Goal: Task Accomplishment & Management: Complete application form

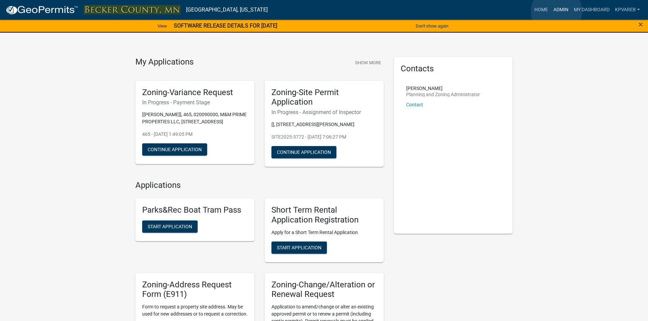
click at [556, 12] on link "Admin" at bounding box center [560, 9] width 20 height 13
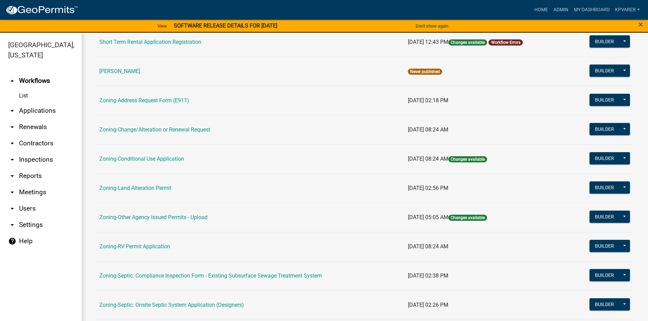
scroll to position [200, 0]
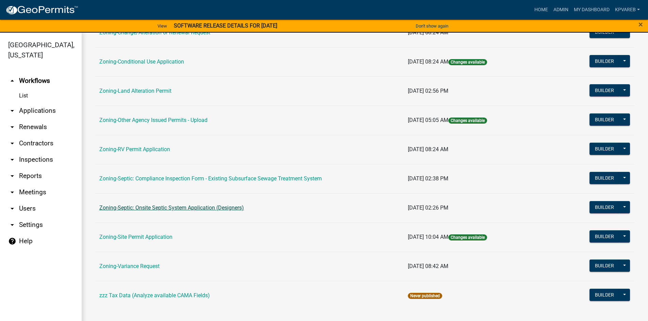
click at [230, 208] on link "Zoning-Septic: Onsite Septic System Application (Designers)" at bounding box center [171, 208] width 145 height 6
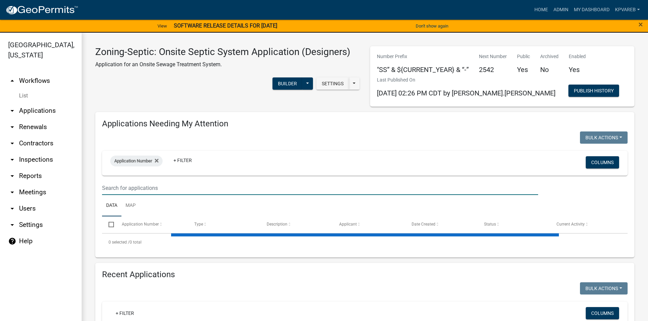
click at [143, 184] on input "text" at bounding box center [320, 188] width 436 height 14
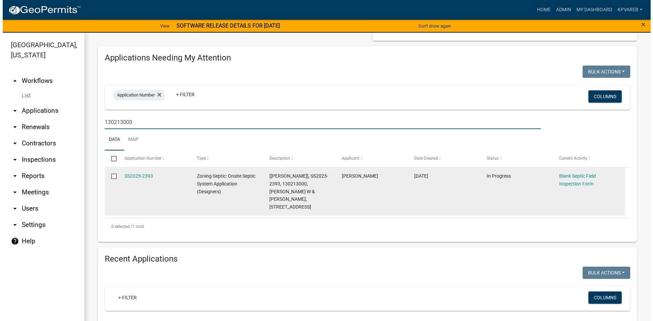
scroll to position [68, 0]
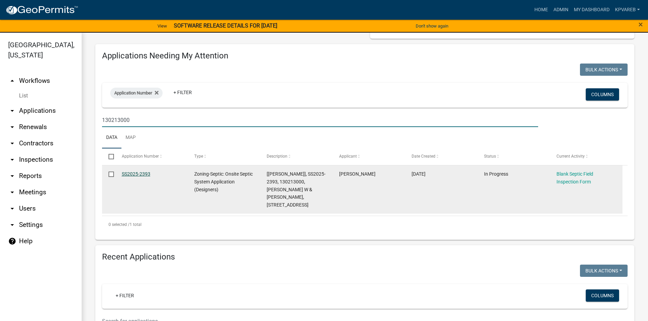
type input "130213000"
click at [136, 174] on link "SS2025-2393" at bounding box center [136, 173] width 29 height 5
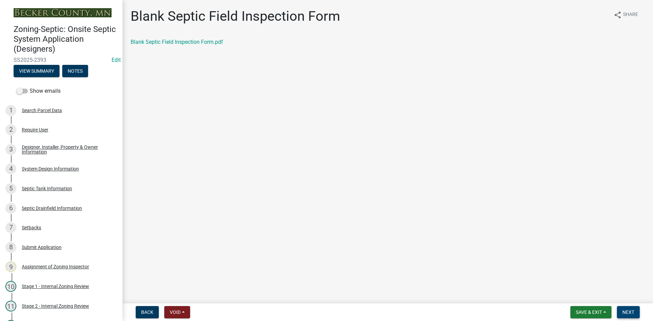
click at [635, 313] on button "Next" at bounding box center [628, 312] width 23 height 12
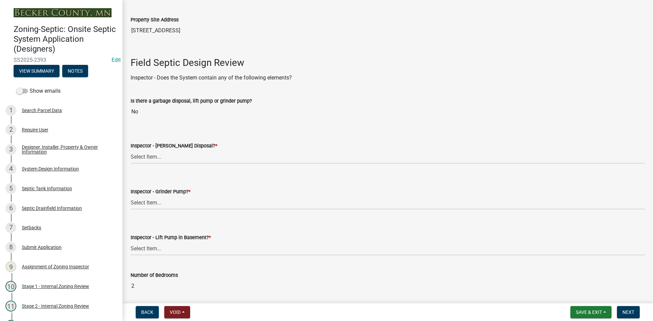
scroll to position [204, 0]
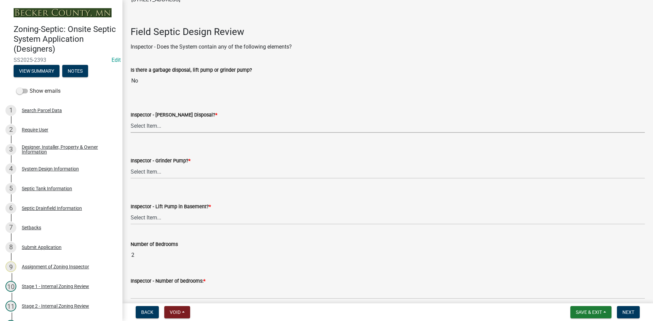
click at [159, 126] on select "Select Item... Yes No" at bounding box center [388, 126] width 514 height 14
click at [131, 119] on select "Select Item... Yes No" at bounding box center [388, 126] width 514 height 14
select select "e6f115c1-9d93-4d61-8856-1810485f2117"
click at [158, 173] on select "Select Item... Yes No" at bounding box center [388, 172] width 514 height 14
click at [131, 165] on select "Select Item... Yes No" at bounding box center [388, 172] width 514 height 14
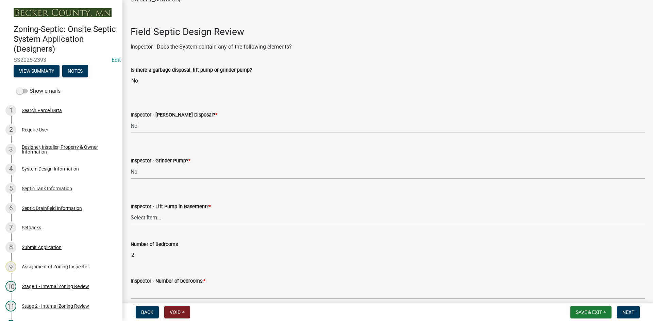
select select "ce8adf61-51ba-42f2-bbc3-7480a098e35e"
drag, startPoint x: 160, startPoint y: 220, endPoint x: 163, endPoint y: 224, distance: 5.3
click at [160, 220] on select "Select Item... Yes No" at bounding box center [388, 218] width 514 height 14
click at [131, 211] on select "Select Item... Yes No" at bounding box center [388, 218] width 514 height 14
select select "58089658-2e95-4d4d-a981-afbd087a421a"
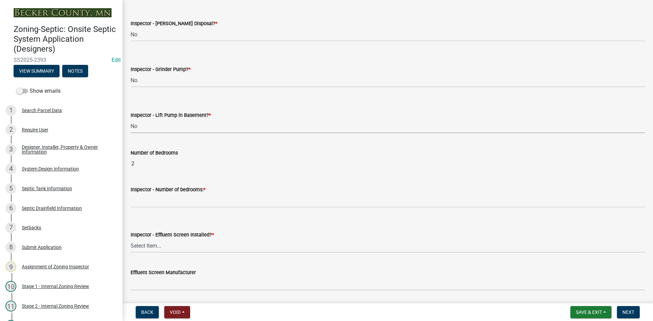
scroll to position [306, 0]
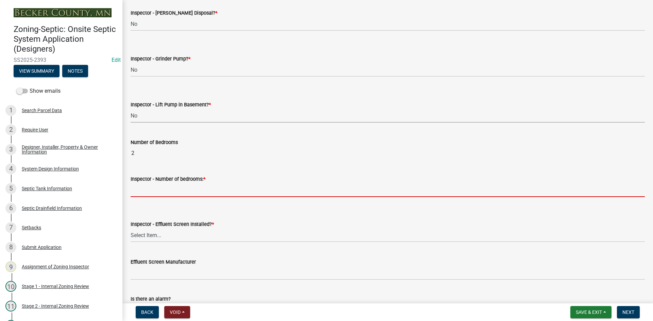
click at [150, 189] on input "Inspector - Number of bedrooms: *" at bounding box center [388, 190] width 514 height 14
type input "2"
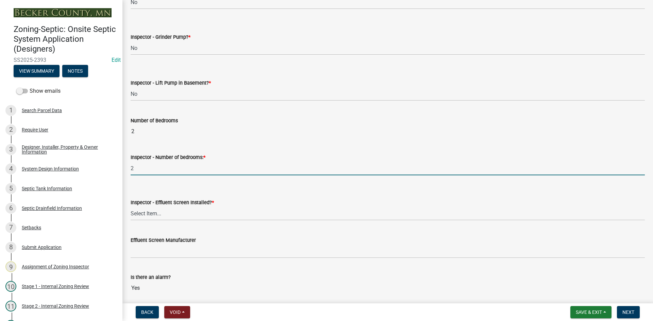
scroll to position [340, 0]
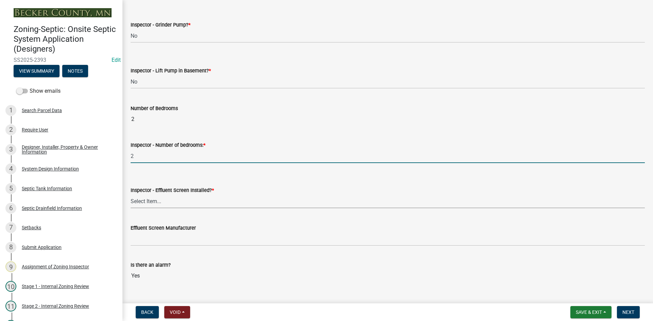
drag, startPoint x: 143, startPoint y: 203, endPoint x: 146, endPoint y: 208, distance: 5.8
click at [143, 203] on select "Select Item... Yes No" at bounding box center [388, 201] width 514 height 14
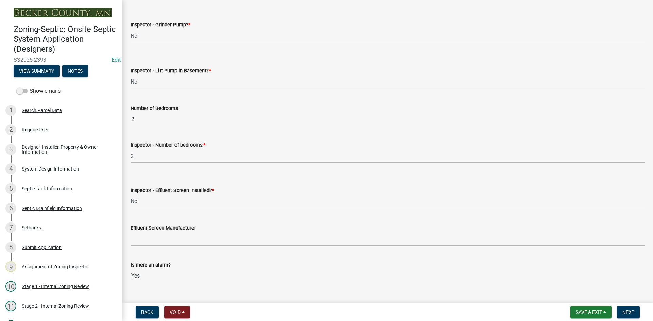
click at [131, 194] on select "Select Item... Yes No" at bounding box center [388, 201] width 514 height 14
select select "039f9276-f093-40ee-98f9-24c1fbae5d9d"
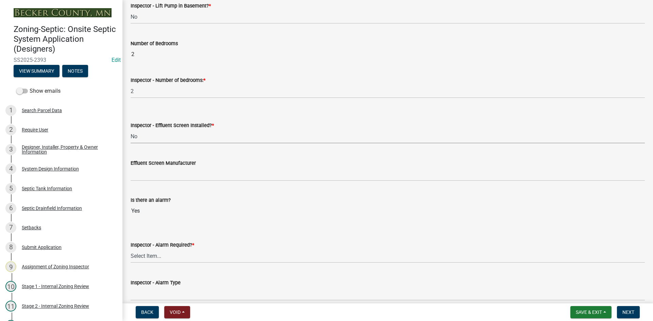
scroll to position [408, 0]
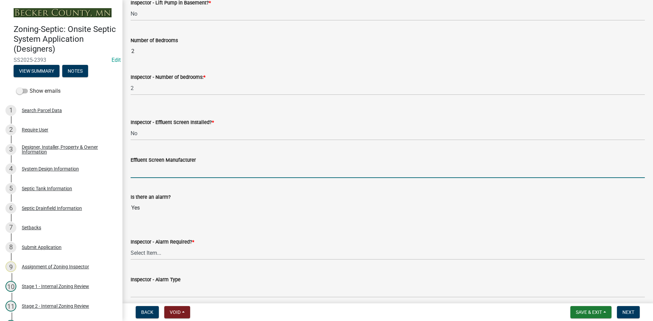
drag, startPoint x: 153, startPoint y: 175, endPoint x: 175, endPoint y: 178, distance: 23.0
click at [153, 175] on input "Effluent Screen Manufacturer" at bounding box center [388, 171] width 514 height 14
type input "NA"
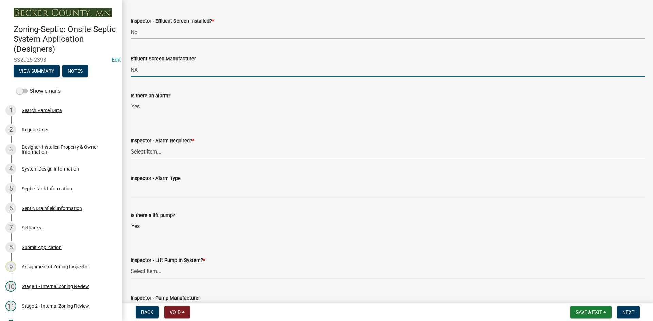
scroll to position [510, 0]
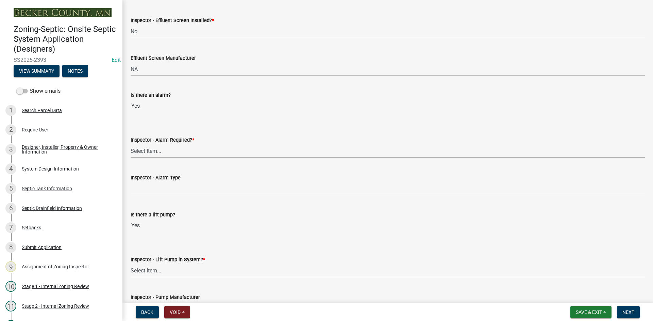
click at [151, 152] on select "Select Item... Yes No" at bounding box center [388, 151] width 514 height 14
click at [131, 144] on select "Select Item... Yes No" at bounding box center [388, 151] width 514 height 14
select select "9075ff2b-2749-45ce-aee6-f4951e9a2109"
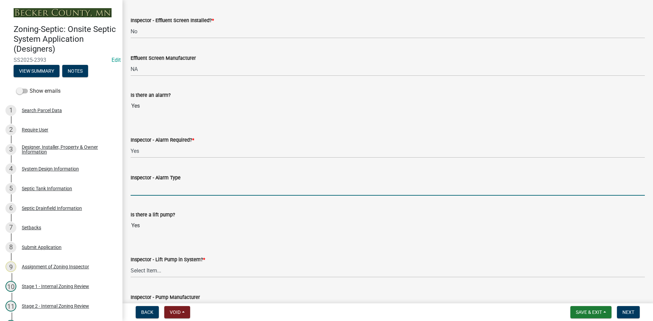
click at [156, 193] on input "Inspector - Alarm Type" at bounding box center [388, 189] width 514 height 14
type input "PS PATROL"
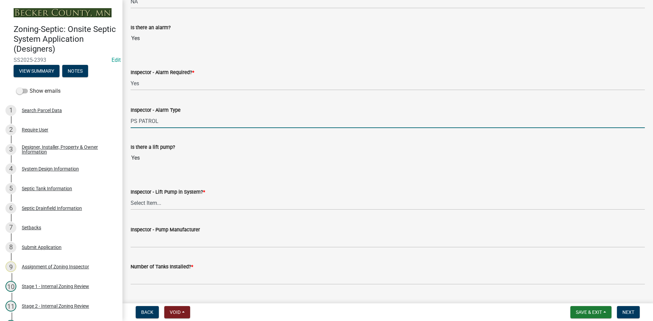
scroll to position [578, 0]
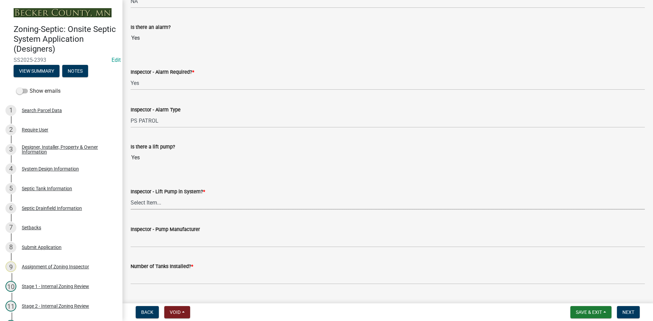
drag, startPoint x: 153, startPoint y: 203, endPoint x: 155, endPoint y: 207, distance: 4.0
click at [153, 203] on select "Select Item... Yes No" at bounding box center [388, 203] width 514 height 14
click at [131, 196] on select "Select Item... Yes No" at bounding box center [388, 203] width 514 height 14
select select "c19a0b5c-6916-4435-8c22-bdddceeea52a"
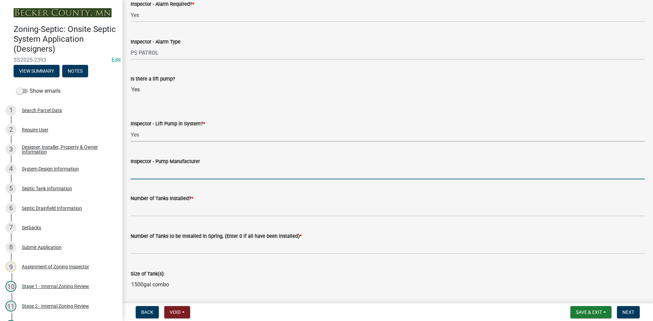
click at [169, 173] on input "Inspector - Pump Manufacturer" at bounding box center [388, 173] width 514 height 14
drag, startPoint x: 150, startPoint y: 173, endPoint x: 153, endPoint y: 172, distance: 3.7
click at [153, 172] on input "liberty 283" at bounding box center [388, 173] width 514 height 14
type input "liberty 253"
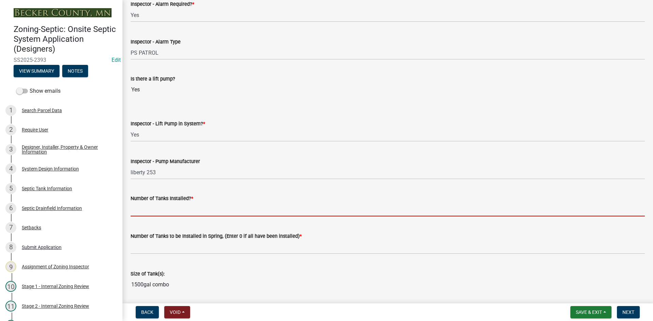
click at [151, 204] on input "text" at bounding box center [388, 210] width 514 height 14
type input "1"
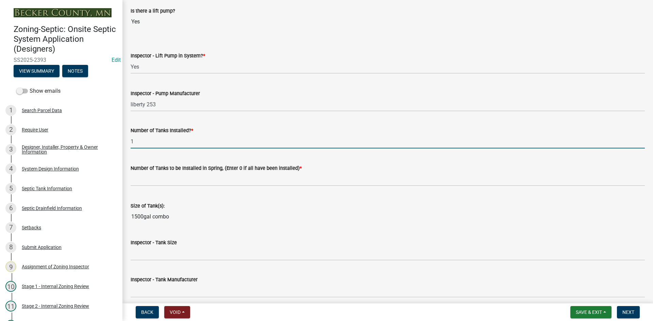
scroll to position [748, 0]
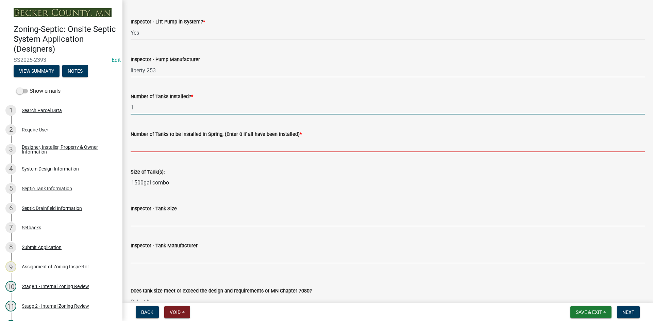
click at [164, 147] on input "text" at bounding box center [388, 145] width 514 height 14
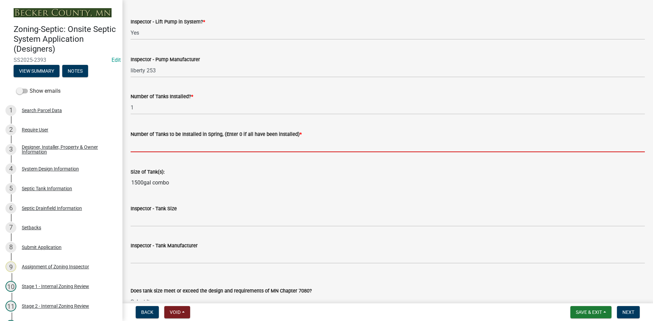
type input "0"
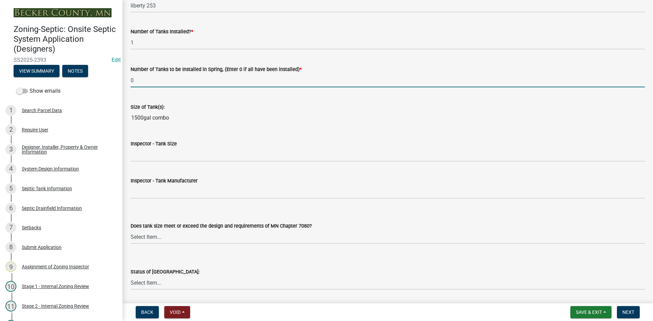
scroll to position [816, 0]
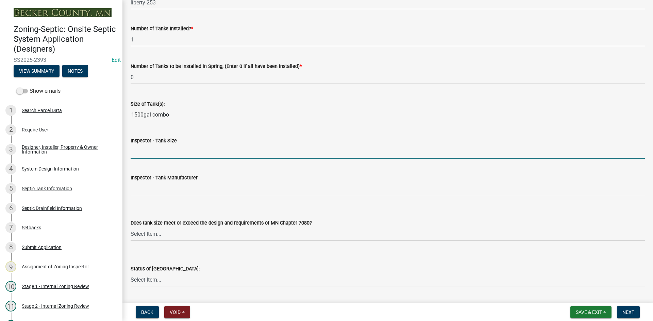
click at [152, 155] on input "Inspector - Tank Size" at bounding box center [388, 152] width 514 height 14
type input "1500/2"
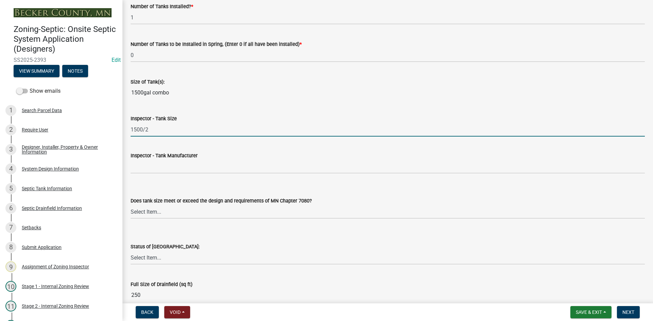
scroll to position [850, 0]
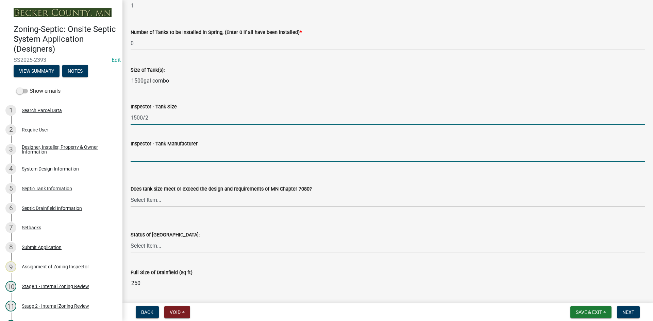
drag, startPoint x: 157, startPoint y: 155, endPoint x: 161, endPoint y: 154, distance: 3.5
click at [158, 155] on input "Inspector - Tank Manufacturer" at bounding box center [388, 155] width 514 height 14
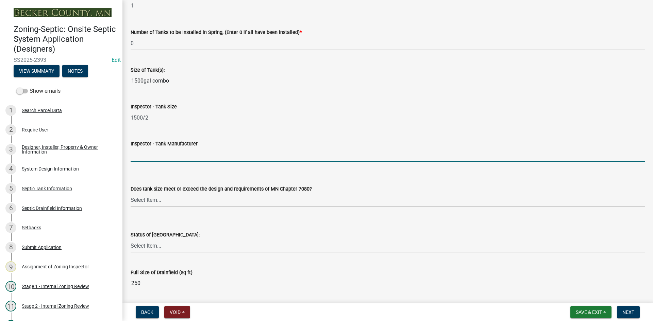
type input "Thelen"
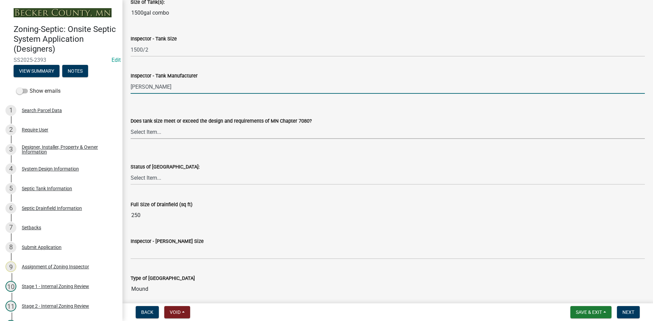
click at [152, 132] on select "Select Item... Yes No Existing" at bounding box center [388, 132] width 514 height 14
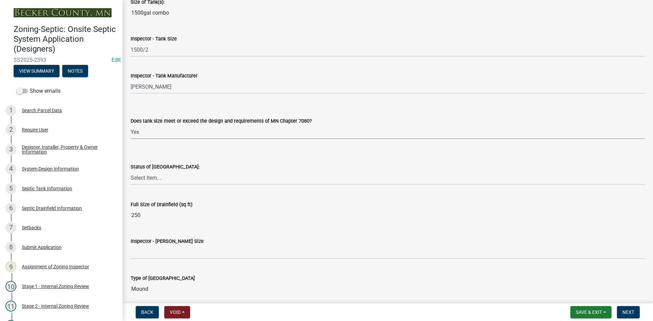
click at [131, 125] on select "Select Item... Yes No Existing" at bounding box center [388, 132] width 514 height 14
select select "f7794d6a-556a-43dc-97be-878f47e346d8"
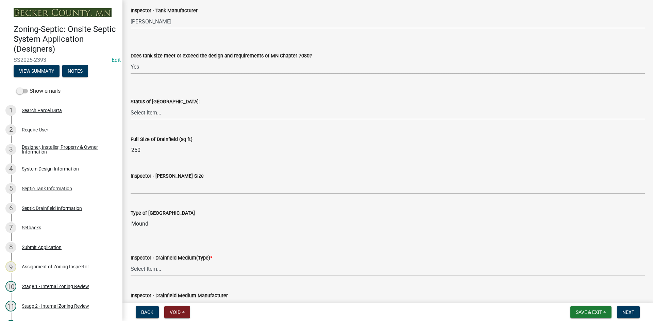
scroll to position [986, 0]
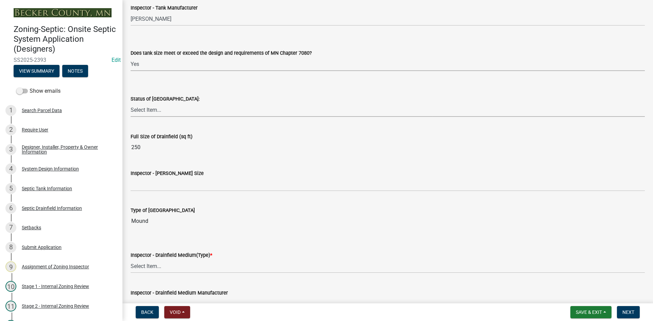
click at [161, 114] on select "Select Item... No Drainfield Drainfield Installed Drainfield to Be Installed in…" at bounding box center [388, 110] width 514 height 14
click at [131, 103] on select "Select Item... No Drainfield Drainfield Installed Drainfield to Be Installed in…" at bounding box center [388, 110] width 514 height 14
select select "9376207c-987b-4580-9786-4fe9435ab5e6"
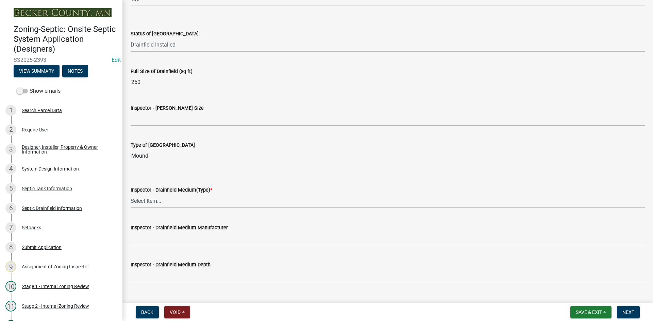
scroll to position [1054, 0]
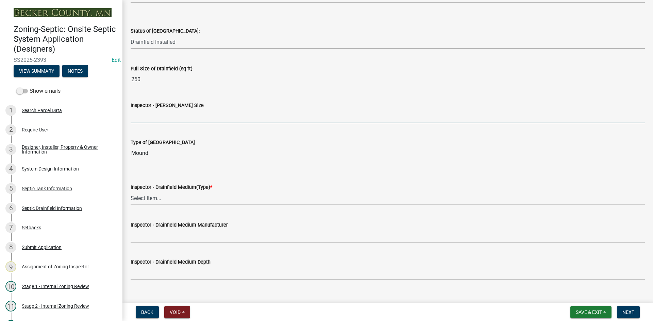
drag, startPoint x: 151, startPoint y: 117, endPoint x: 156, endPoint y: 115, distance: 5.8
click at [152, 116] on input "Inspector - Drainfield Size" at bounding box center [388, 116] width 514 height 14
type input "10x25 rock bed"
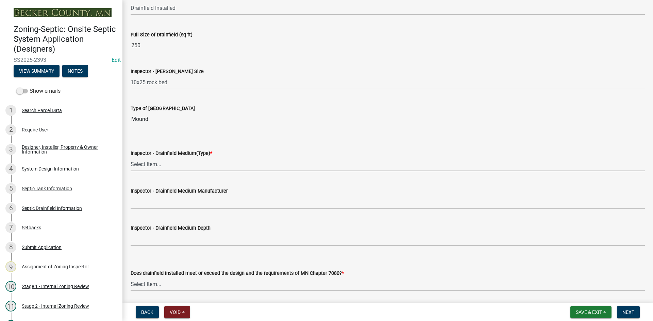
click at [153, 163] on select "Select Item... Chamber Trench Rock Trench Gravelless Mound Pressure Bed Seepage…" at bounding box center [388, 164] width 514 height 14
click at [131, 157] on select "Select Item... Chamber Trench Rock Trench Gravelless Mound Pressure Bed Seepage…" at bounding box center [388, 164] width 514 height 14
select select "d0fc35b5-23a5-4a64-97d6-4937a1f9afff"
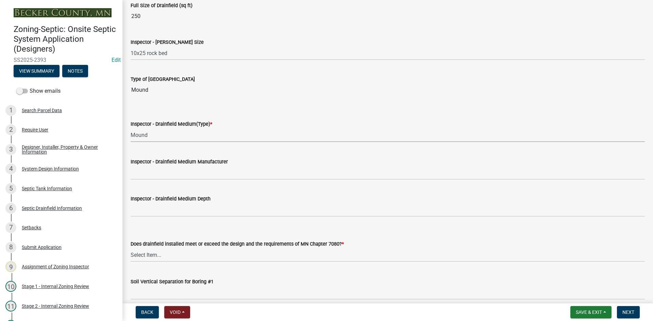
scroll to position [1156, 0]
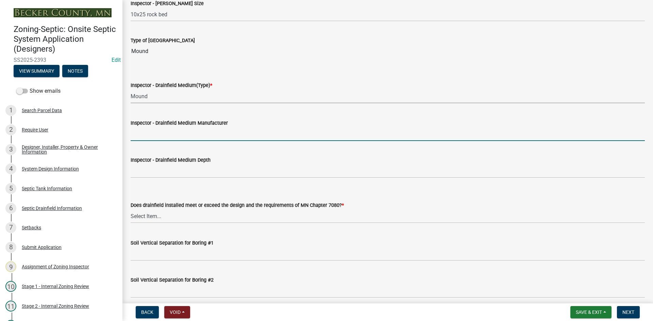
click at [156, 135] on input "Inspector - Drainfield Medium Manufacturer" at bounding box center [388, 134] width 514 height 14
type input "rock"
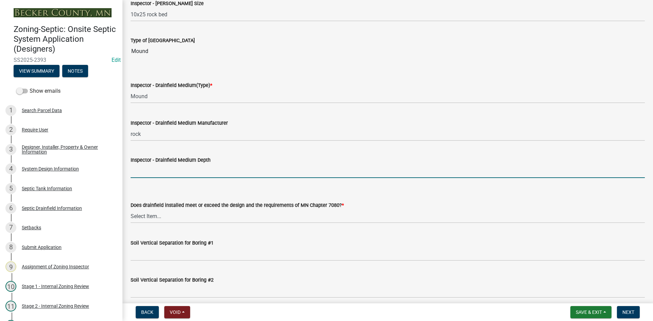
click at [159, 172] on input "Inspector - Drainfield Medium Depth" at bounding box center [388, 171] width 514 height 14
type input "12""
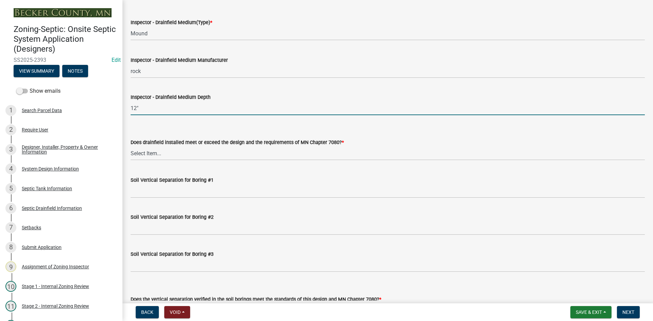
scroll to position [1224, 0]
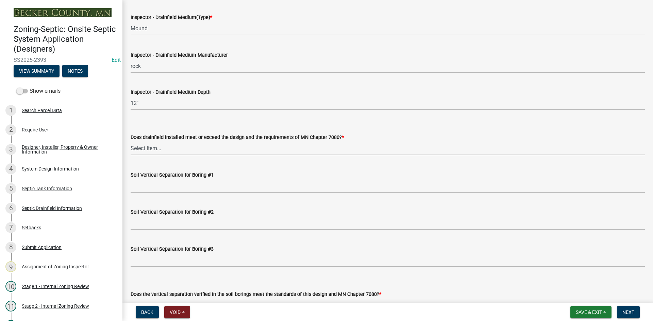
drag, startPoint x: 152, startPoint y: 146, endPoint x: 156, endPoint y: 148, distance: 4.3
click at [152, 146] on select "Select Item... Yes No" at bounding box center [388, 148] width 514 height 14
click at [131, 141] on select "Select Item... Yes No" at bounding box center [388, 148] width 514 height 14
select select "53e8394b-4ec8-472b-acba-27f64a4dcc6d"
click at [149, 173] on label "Soil Vertical Separation for Boring #1" at bounding box center [172, 175] width 83 height 5
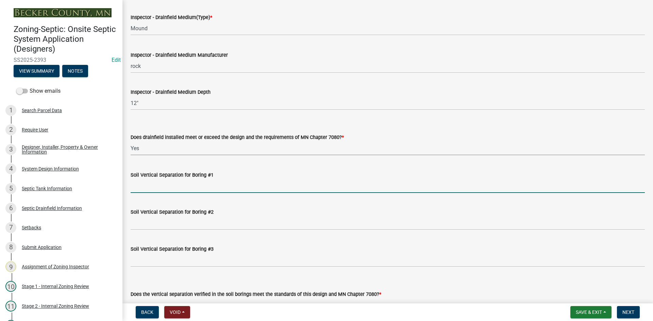
click at [149, 179] on input "Soil Vertical Separation for Boring #1" at bounding box center [388, 186] width 514 height 14
click at [142, 188] on input "Soil Vertical Separation for Boring #1" at bounding box center [388, 186] width 514 height 14
type input "SEE ATTACHED"
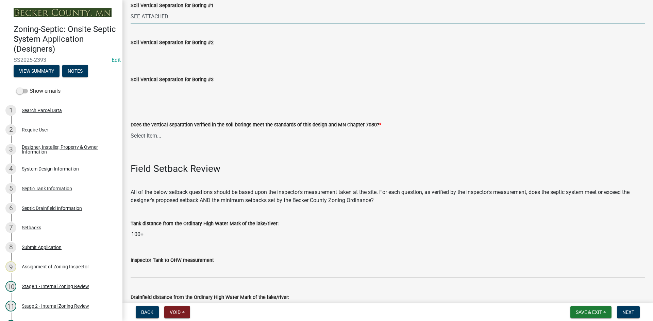
scroll to position [1394, 0]
click at [153, 137] on select "Select Item... Yes No" at bounding box center [388, 136] width 514 height 14
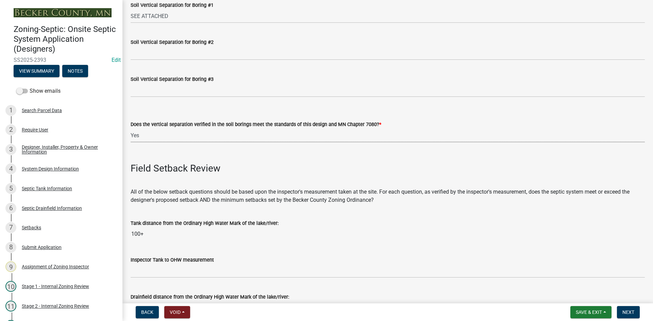
click at [131, 129] on select "Select Item... Yes No" at bounding box center [388, 136] width 514 height 14
select select "eedfbf44-dce3-4c21-89bd-6d851115dab7"
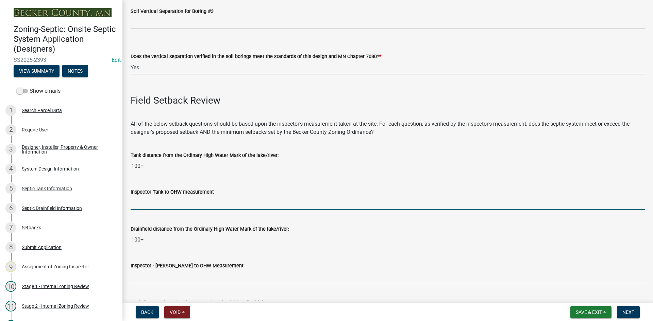
click at [159, 199] on input "Inspector Tank to OHW measurement" at bounding box center [388, 203] width 514 height 14
click at [270, 185] on div "Inspector Tank to OHW measurement" at bounding box center [388, 195] width 514 height 32
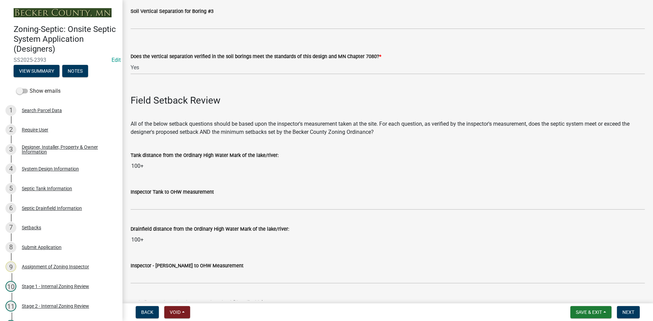
scroll to position [1564, 0]
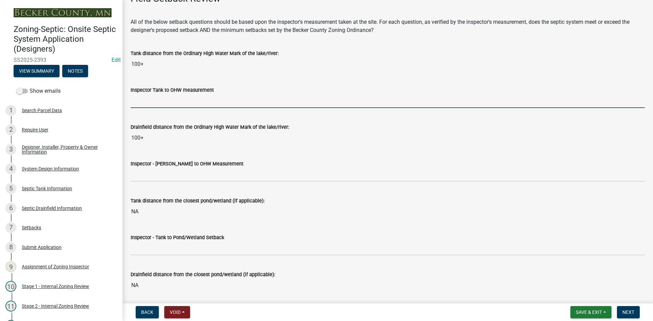
click at [151, 101] on input "Inspector Tank to OHW measurement" at bounding box center [388, 101] width 514 height 14
type input "75+"
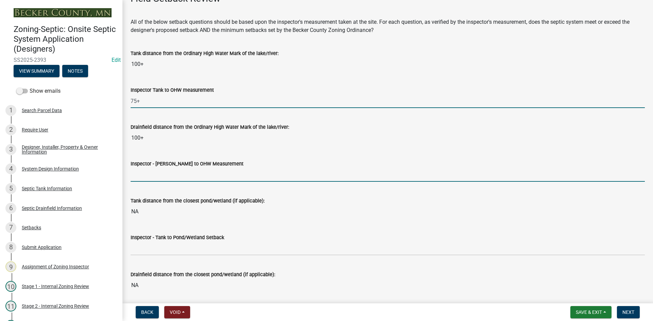
drag, startPoint x: 152, startPoint y: 177, endPoint x: 156, endPoint y: 177, distance: 4.8
click at [152, 176] on input "Inspector - Drainfield to OHW Measurement" at bounding box center [388, 175] width 514 height 14
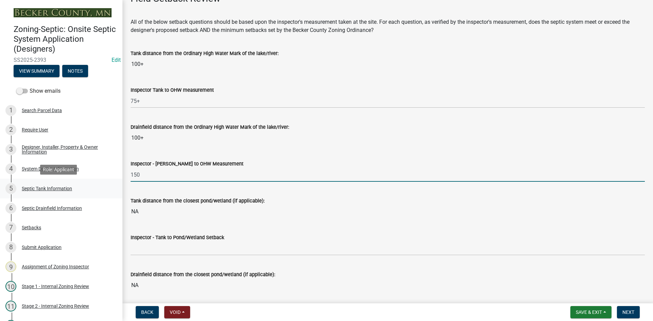
drag, startPoint x: 162, startPoint y: 173, endPoint x: 116, endPoint y: 183, distance: 46.9
click at [116, 183] on div "Zoning-Septic: Onsite Septic System Application (Designers) SS2025-2393 Edit Vi…" at bounding box center [326, 160] width 653 height 321
type input "75+"
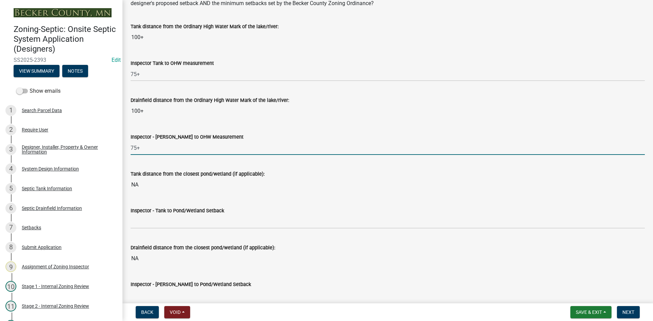
scroll to position [1632, 0]
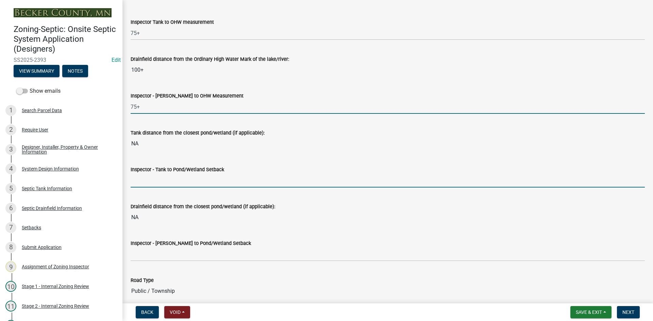
click at [154, 183] on input "Inspector - Tank to Pond/Wetland Setback" at bounding box center [388, 181] width 514 height 14
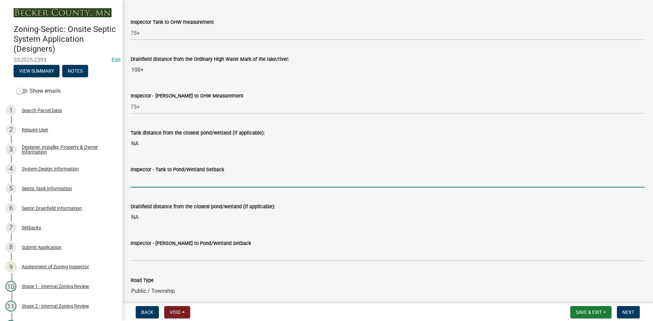
type input "NA"
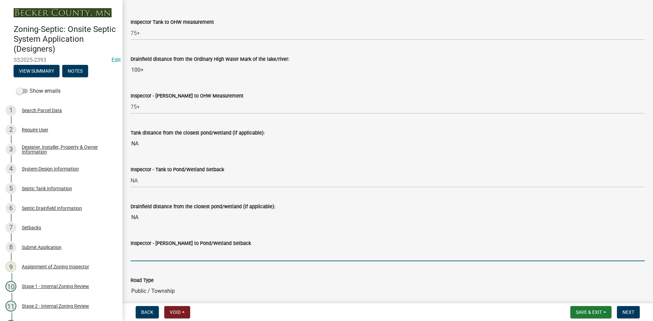
click at [161, 252] on input "Inspector - Drainfield to Pond/Wetland Setback" at bounding box center [388, 255] width 514 height 14
type input "NA"
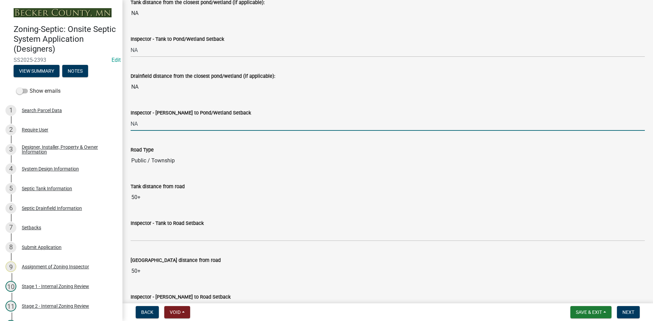
scroll to position [1802, 0]
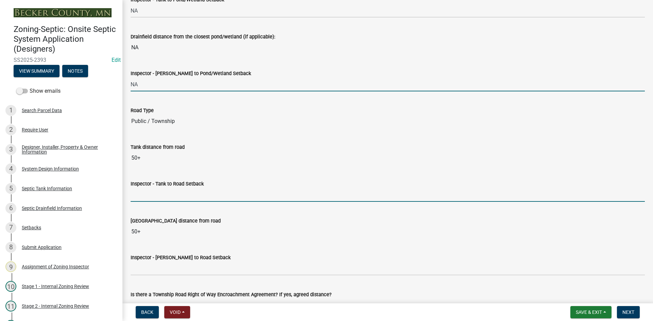
click at [155, 193] on input "Inspector - Tank to Road Setback" at bounding box center [388, 195] width 514 height 14
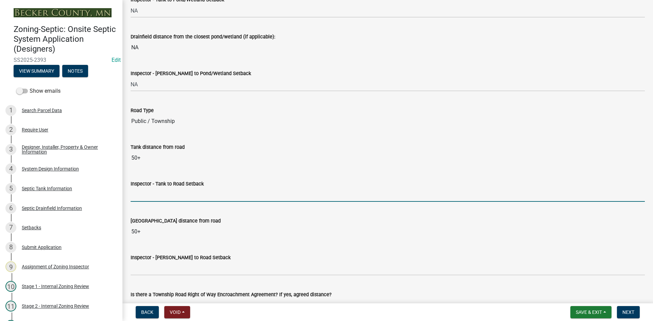
type input "10+"
click at [158, 276] on wm-data-entity-input "Inspector - Drainfield to Road Setback" at bounding box center [388, 262] width 514 height 37
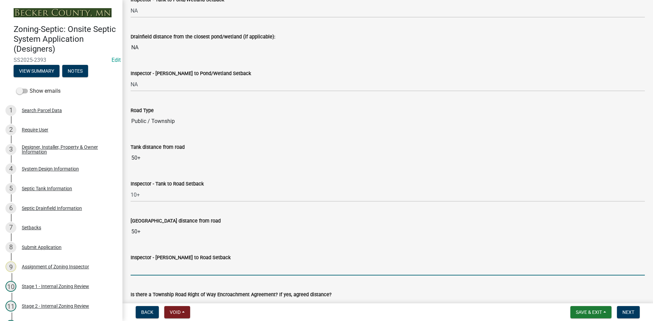
drag, startPoint x: 158, startPoint y: 274, endPoint x: 168, endPoint y: 276, distance: 10.1
click at [158, 274] on input "Inspector - Drainfield to Road Setback" at bounding box center [388, 269] width 514 height 14
type input "10+"
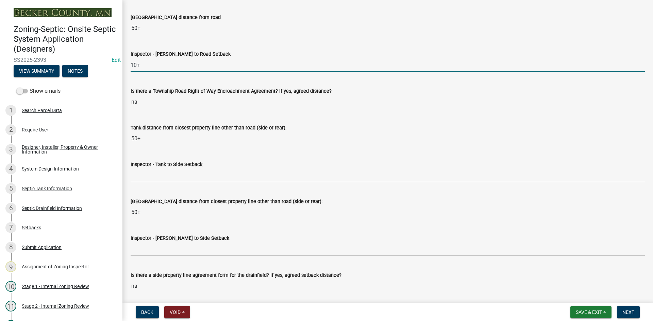
scroll to position [2006, 0]
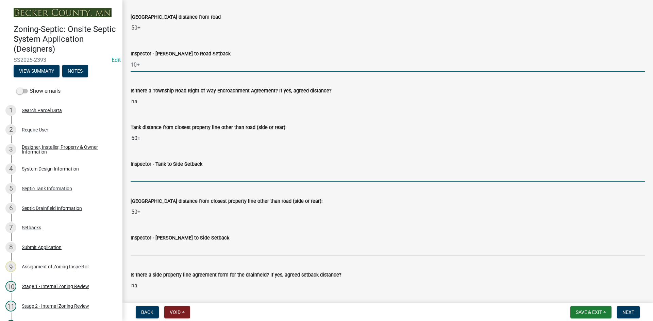
drag, startPoint x: 156, startPoint y: 174, endPoint x: 159, endPoint y: 173, distance: 3.7
click at [157, 174] on input "Inspector - Tank to Side Setback" at bounding box center [388, 175] width 514 height 14
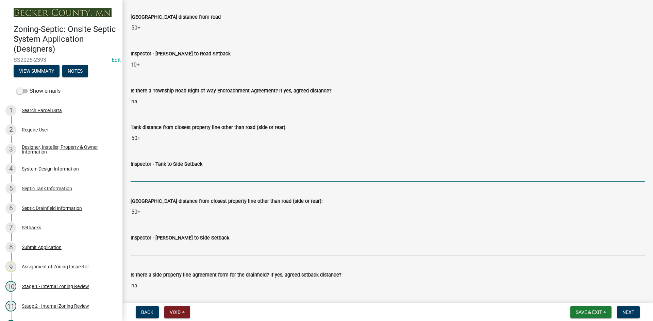
type input "10"
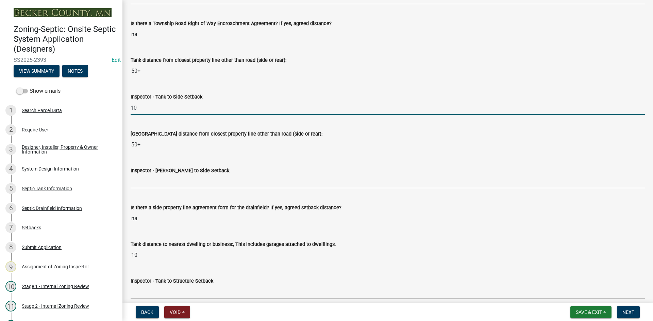
scroll to position [2074, 0]
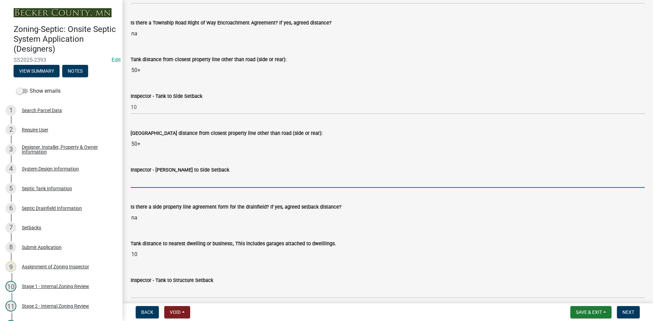
drag, startPoint x: 156, startPoint y: 181, endPoint x: 160, endPoint y: 180, distance: 4.2
click at [156, 181] on input "Inspector - Drainfield to Side Setback" at bounding box center [388, 181] width 514 height 14
type input "10"
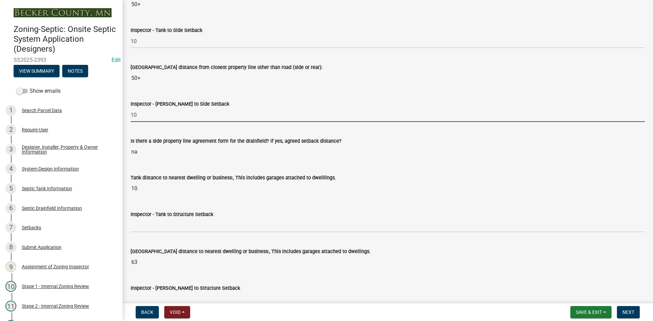
scroll to position [2142, 0]
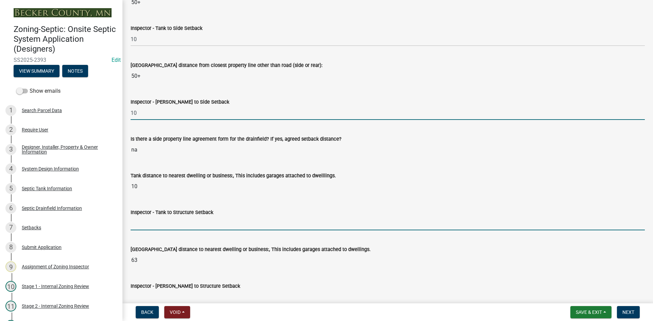
click at [141, 221] on input "Inspector - Tank to Structure Setback" at bounding box center [388, 224] width 514 height 14
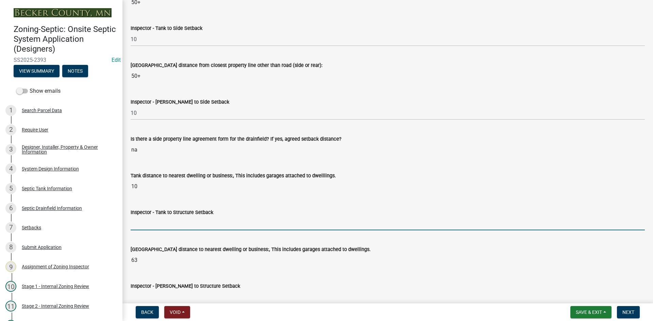
type input "10"
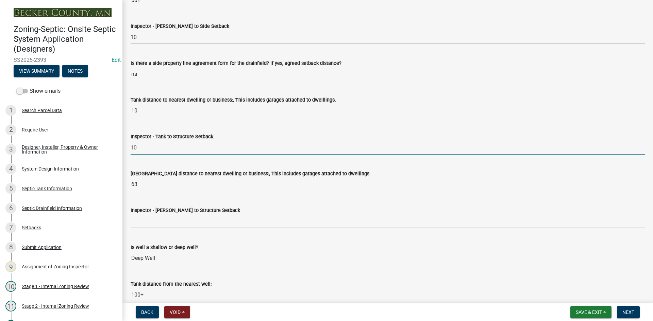
scroll to position [2244, 0]
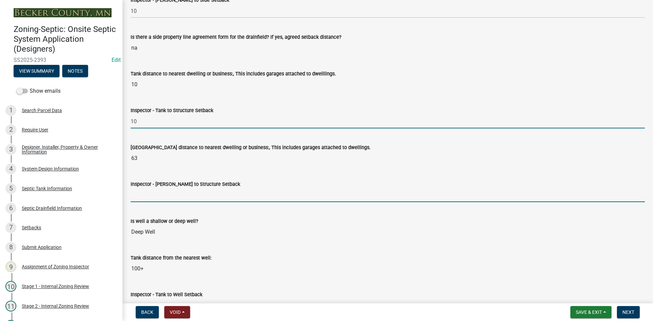
click at [152, 194] on input "Inspector - Drainfield to Structure Setback" at bounding box center [388, 195] width 514 height 14
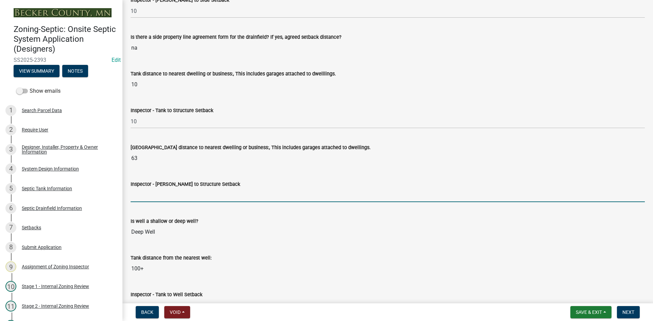
type input "20"
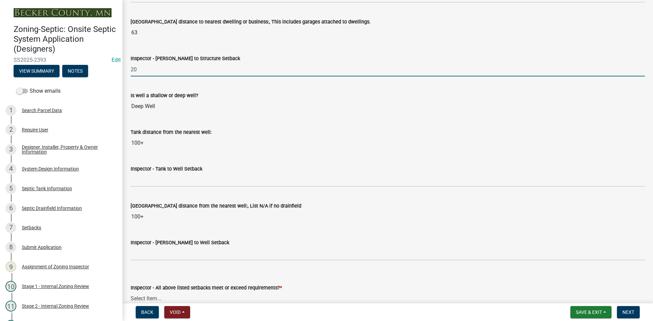
scroll to position [2380, 0]
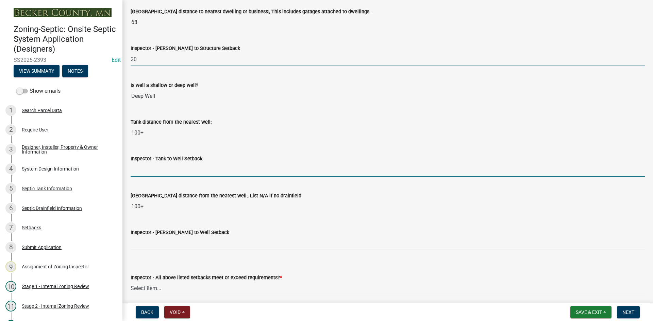
click at [154, 168] on input "Inspector - Tank to Well Setback" at bounding box center [388, 170] width 514 height 14
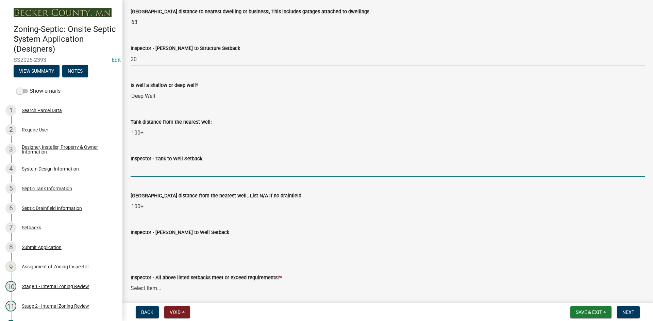
type input "50+"
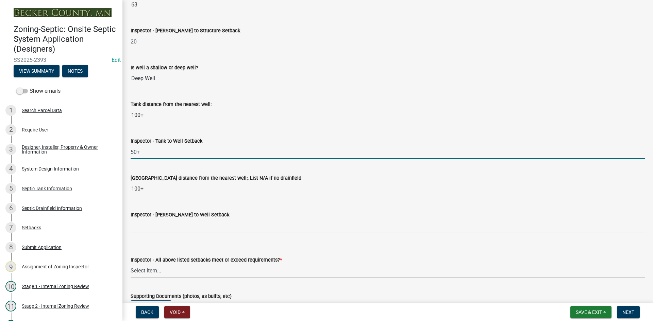
scroll to position [2414, 0]
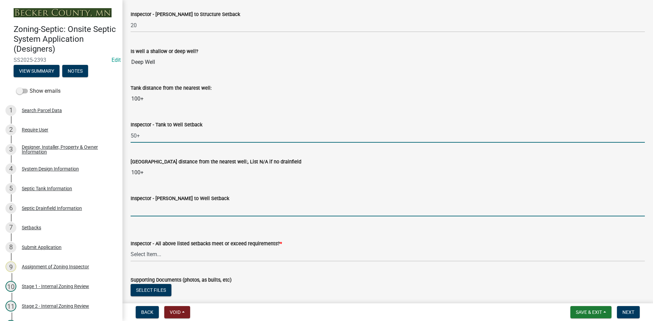
drag, startPoint x: 155, startPoint y: 205, endPoint x: 168, endPoint y: 214, distance: 15.0
click at [155, 205] on input "Inspector - Drainfield to Well Setback" at bounding box center [388, 210] width 514 height 14
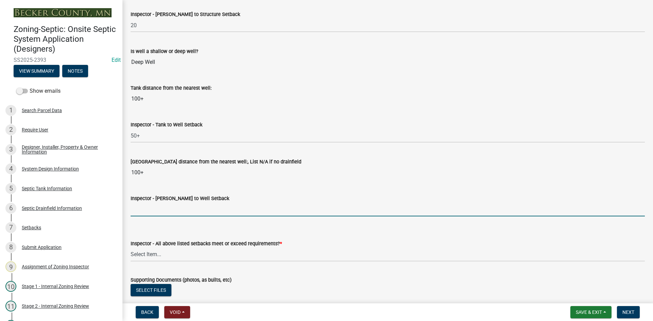
type input "50+"
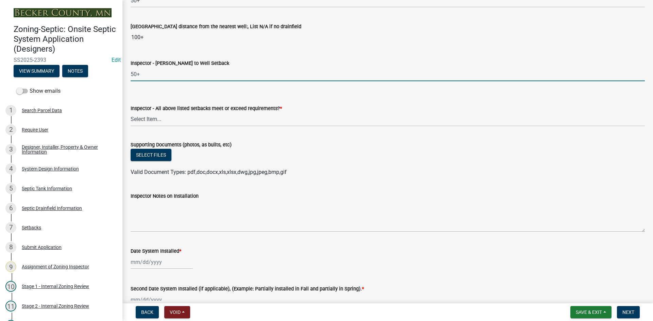
scroll to position [2550, 0]
click at [149, 119] on select "Select Item... Yes No" at bounding box center [388, 119] width 514 height 14
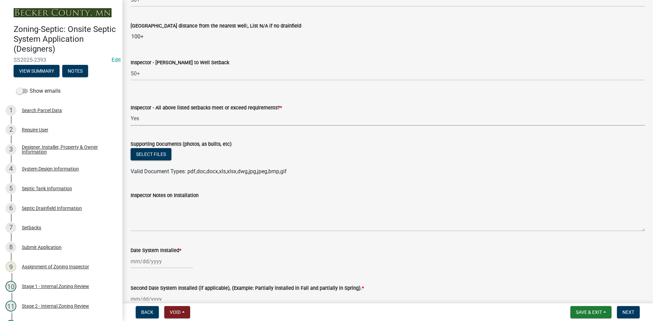
click at [131, 112] on select "Select Item... Yes No" at bounding box center [388, 119] width 514 height 14
select select "adfa1390-1443-4b8a-94eb-9b7f601f4679"
click at [598, 311] on span "Save & Exit" at bounding box center [589, 312] width 26 height 5
click at [574, 279] on button "Save" at bounding box center [584, 278] width 54 height 16
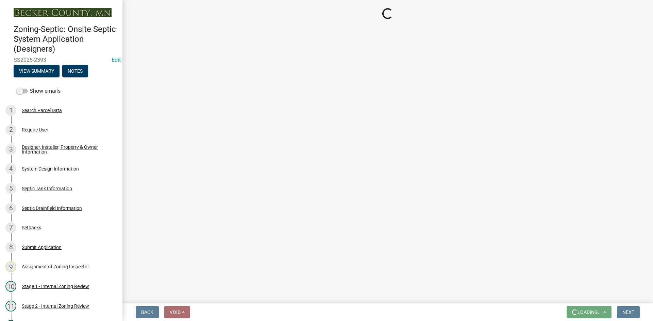
scroll to position [0, 0]
select select "e6f115c1-9d93-4d61-8856-1810485f2117"
select select "ce8adf61-51ba-42f2-bbc3-7480a098e35e"
select select "58089658-2e95-4d4d-a981-afbd087a421a"
select select "039f9276-f093-40ee-98f9-24c1fbae5d9d"
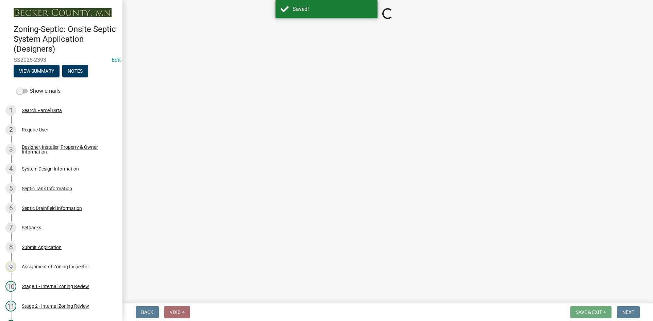
select select "9075ff2b-2749-45ce-aee6-f4951e9a2109"
select select "c19a0b5c-6916-4435-8c22-bdddceeea52a"
select select "f7794d6a-556a-43dc-97be-878f47e346d8"
select select "9376207c-987b-4580-9786-4fe9435ab5e6"
select select "d0fc35b5-23a5-4a64-97d6-4937a1f9afff"
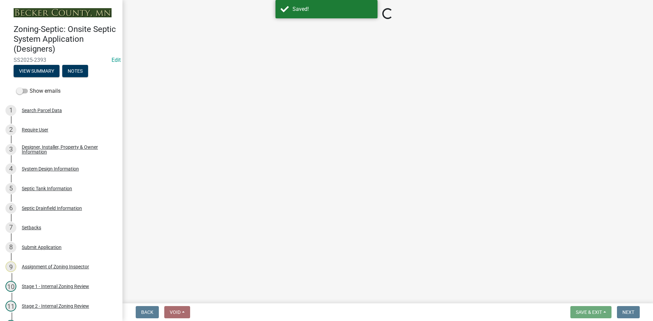
select select "53e8394b-4ec8-472b-acba-27f64a4dcc6d"
select select "eedfbf44-dce3-4c21-89bd-6d851115dab7"
select select "adfa1390-1443-4b8a-94eb-9b7f601f4679"
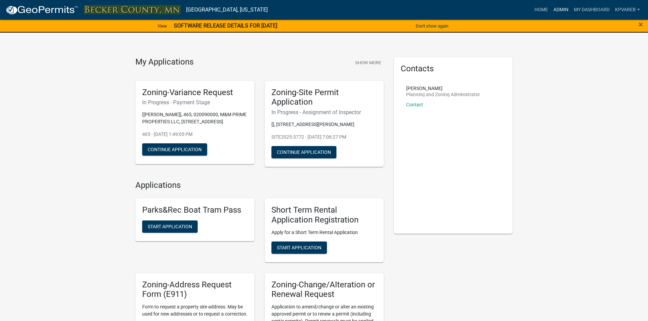
click at [565, 10] on link "Admin" at bounding box center [560, 9] width 20 height 13
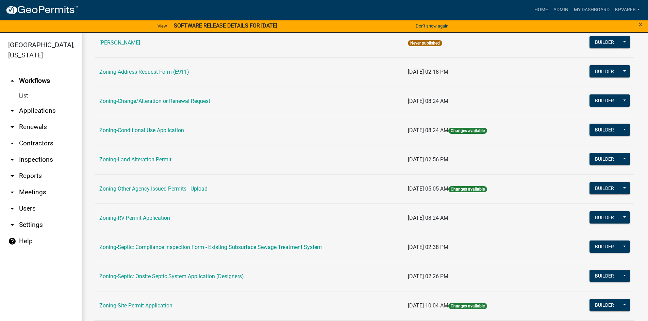
scroll to position [170, 0]
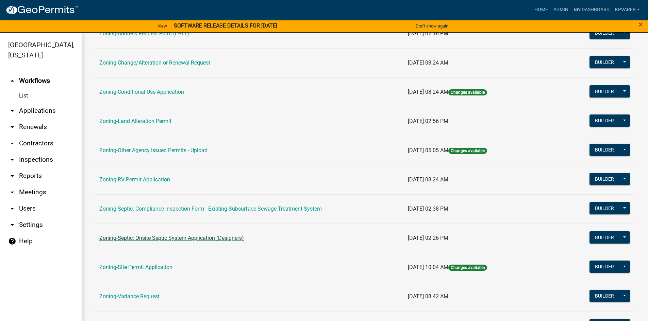
click at [203, 236] on link "Zoning-Septic: Onsite Septic System Application (Designers)" at bounding box center [171, 238] width 145 height 6
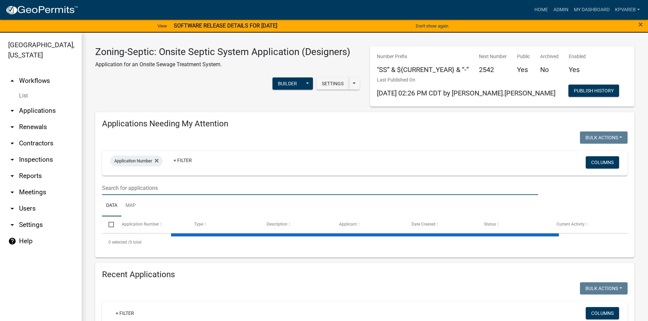
click at [127, 183] on input "text" at bounding box center [320, 188] width 436 height 14
type input "[PERSON_NAME]"
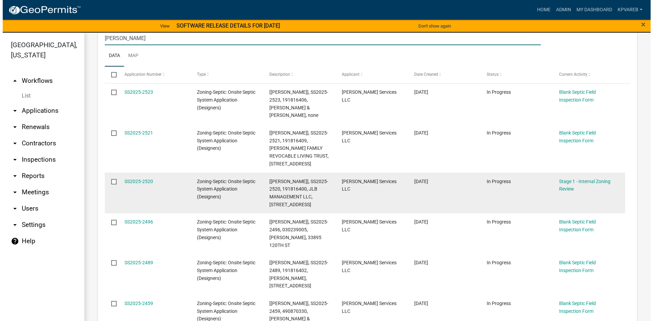
scroll to position [204, 0]
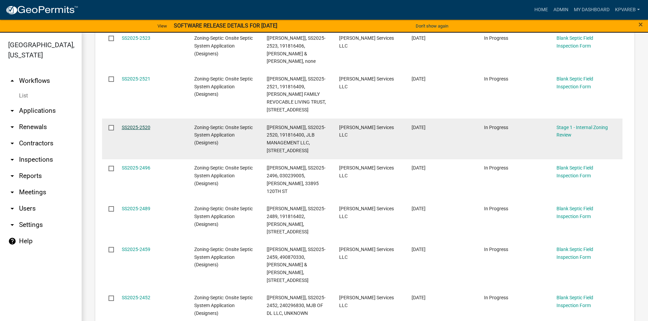
click at [136, 125] on link "SS2025-2520" at bounding box center [136, 127] width 29 height 5
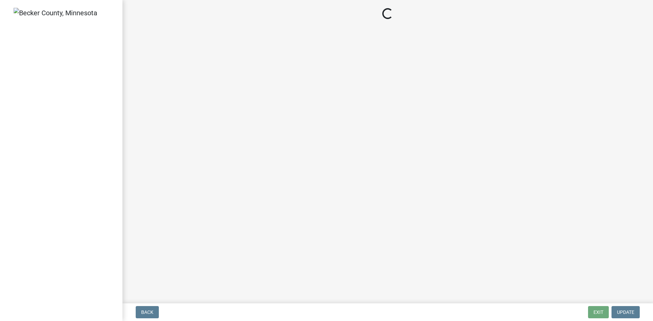
select select "49e49f1e-3b32-4342-8c2e-9cbd4919fe4d"
select select "ca07ae0a-7638-46ff-ada2-c67ca3524324"
select select "ec75a761-93b4-47c5-8535-fea253c32937"
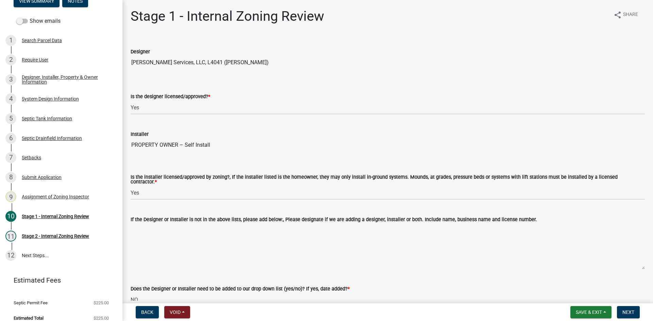
scroll to position [78, 0]
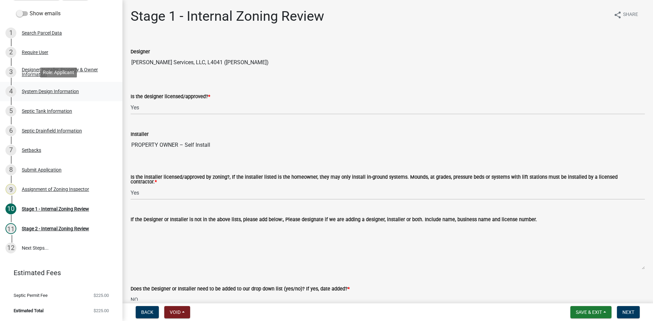
click at [55, 92] on div "System Design Information" at bounding box center [50, 91] width 57 height 5
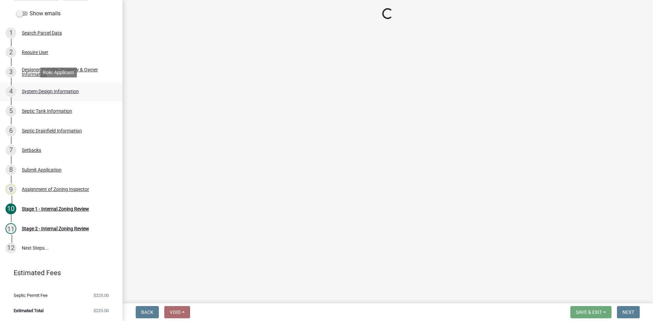
select select "55497d75-c43f-4635-a730-e0737ce05d56"
select select "25258e87-3ef9-4f1c-a5f1-75a1d463abfb"
select select "011fbff4-a41d-4a75-9bd8-71c7e6c69e0d"
select select "85fdfef2-2683-4311-b5d5-5505f6411127"
select select "acb956d0-fe38-4b39-a121-cf897fe74d21"
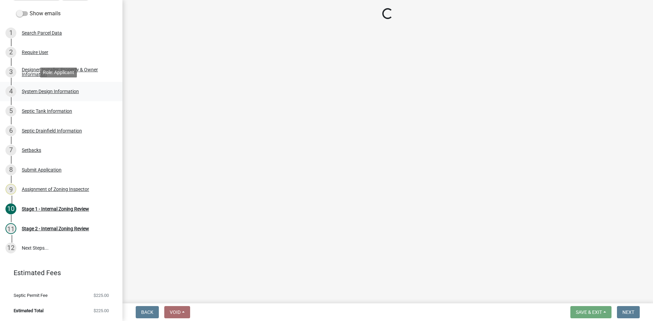
select select "ba735beb-519e-40f0-ae20-62d65fc4c46b"
select select "ef698bf5-6172-44c1-9ffb-522c07469aed"
select select "384fc250-a67e-4e5e-a6e0-19116deb63e7"
select select "a0c59fcd-b61c-4c3a-90a8-e70849750c47"
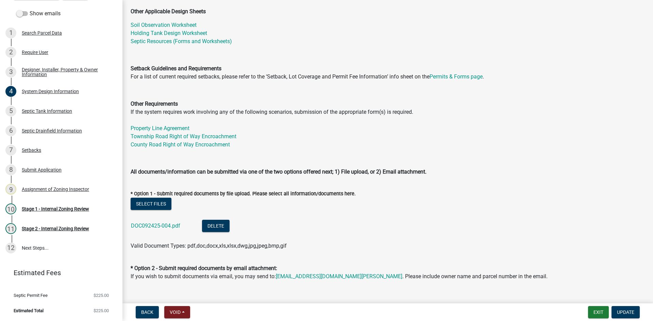
scroll to position [238, 0]
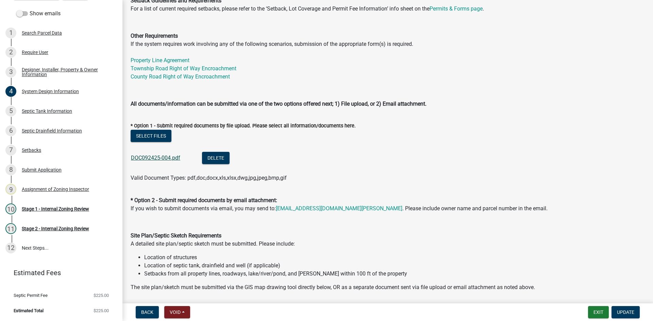
click at [166, 156] on link "DOC092425-004.pdf" at bounding box center [155, 158] width 49 height 6
click at [223, 160] on button "Delete" at bounding box center [216, 158] width 28 height 12
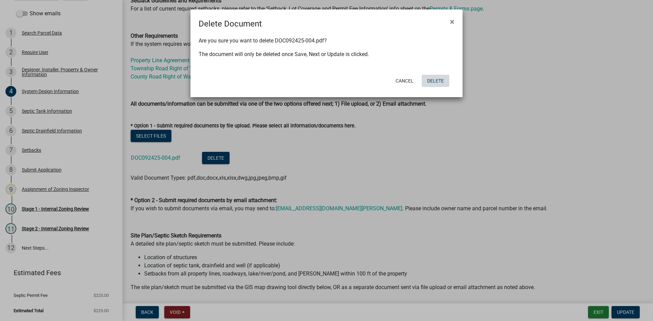
click at [434, 82] on button "Delete" at bounding box center [436, 81] width 28 height 12
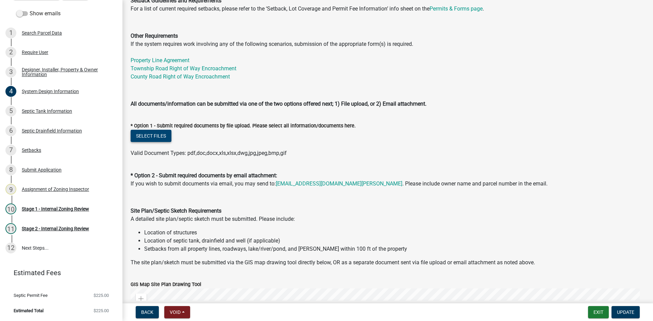
click at [150, 137] on button "Select files" at bounding box center [151, 136] width 41 height 12
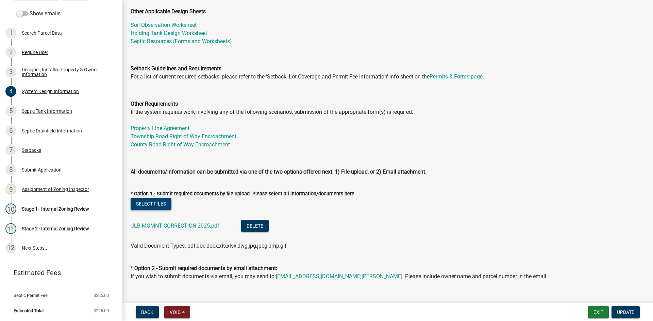
scroll to position [306, 0]
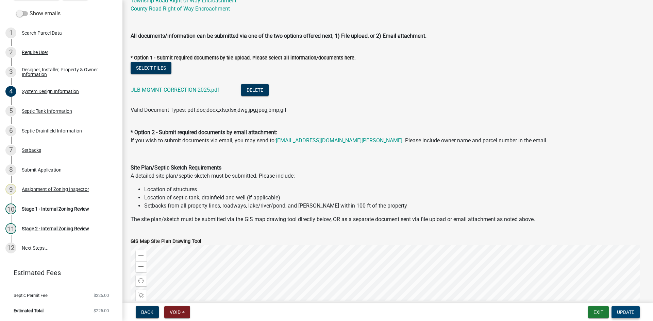
click at [629, 311] on span "Update" at bounding box center [625, 312] width 17 height 5
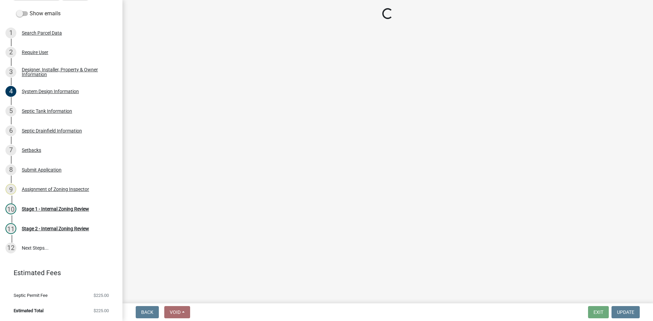
select select "49e49f1e-3b32-4342-8c2e-9cbd4919fe4d"
select select "ca07ae0a-7638-46ff-ada2-c67ca3524324"
select select "ec75a761-93b4-47c5-8535-fea253c32937"
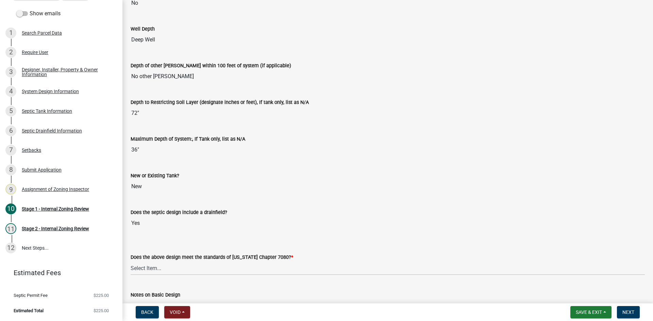
scroll to position [1428, 0]
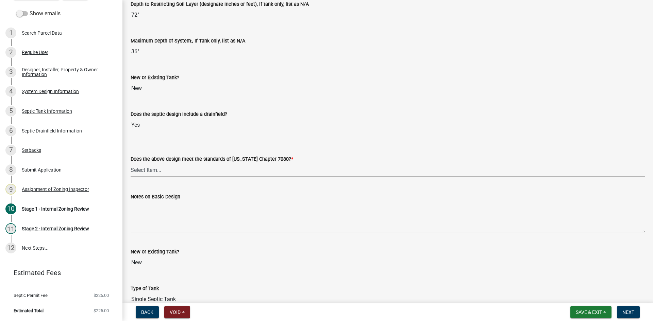
click at [154, 167] on select "Select Item... Yes No" at bounding box center [388, 170] width 514 height 14
click at [131, 163] on select "Select Item... Yes No" at bounding box center [388, 170] width 514 height 14
select select "bcbb982e-a48c-4b4a-a83b-ed1363446a86"
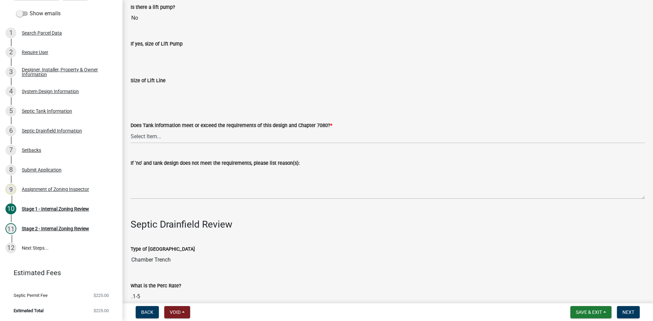
scroll to position [1972, 0]
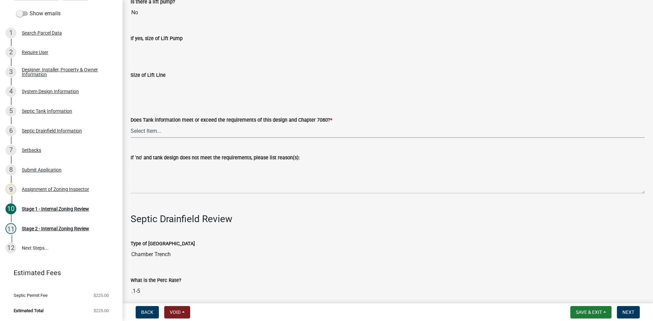
click at [152, 129] on select "Select Item... Yes No" at bounding box center [388, 131] width 514 height 14
click at [131, 124] on select "Select Item... Yes No" at bounding box center [388, 131] width 514 height 14
select select "47a2a5dd-5977-4941-8e6f-09ff03cdfb75"
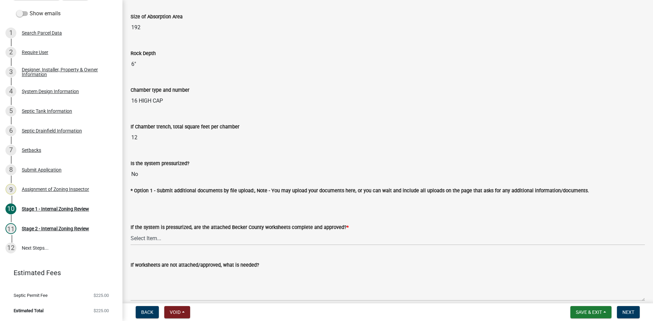
scroll to position [2414, 0]
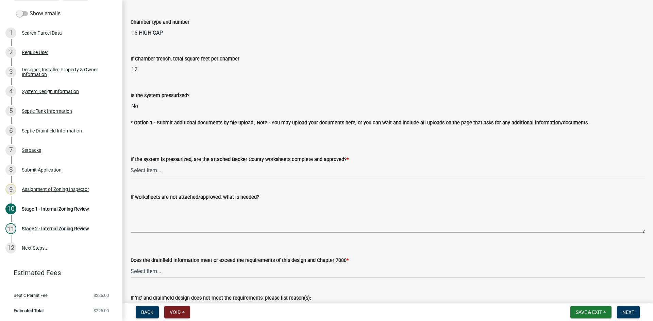
click at [142, 167] on select "Select Item... Yes No NA" at bounding box center [388, 171] width 514 height 14
click at [131, 164] on select "Select Item... Yes No NA" at bounding box center [388, 171] width 514 height 14
click at [152, 175] on wm-data-entity-input "If the system is pressurized, are the attached Becker County worksheets complet…" at bounding box center [388, 161] width 514 height 46
click at [152, 170] on select "Select Item... Yes No NA" at bounding box center [388, 171] width 514 height 14
click at [131, 164] on select "Select Item... Yes No NA" at bounding box center [388, 171] width 514 height 14
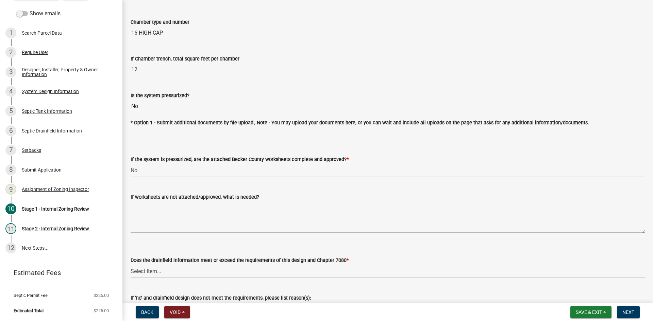
select select "3f07d53b-f129-45c8-90f2-315300c75b14"
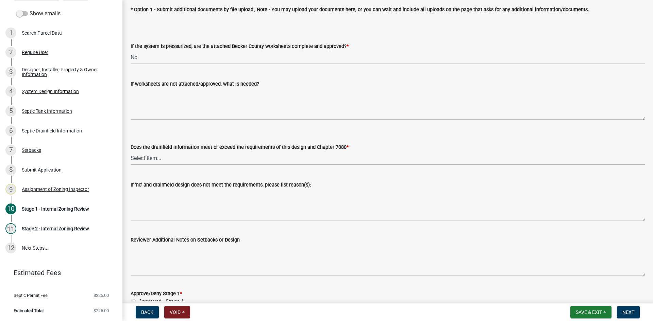
scroll to position [2550, 0]
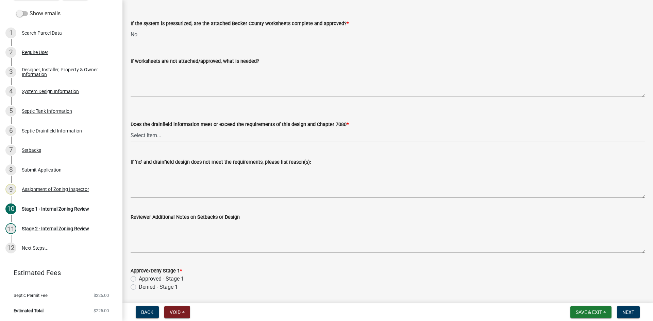
click at [152, 137] on select "Select Item... Yes No" at bounding box center [388, 136] width 514 height 14
click at [131, 129] on select "Select Item... Yes No" at bounding box center [388, 136] width 514 height 14
select select "888a8260-2be6-47f2-a4de-b9f453a4d3bc"
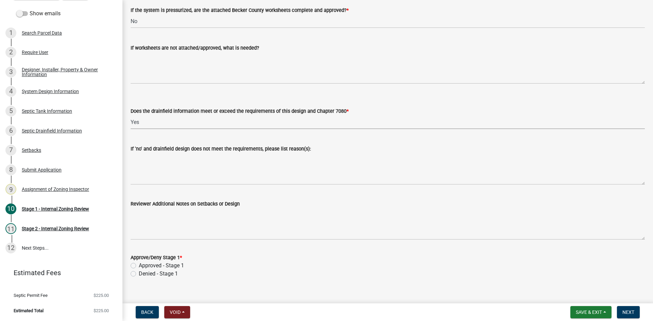
scroll to position [2571, 0]
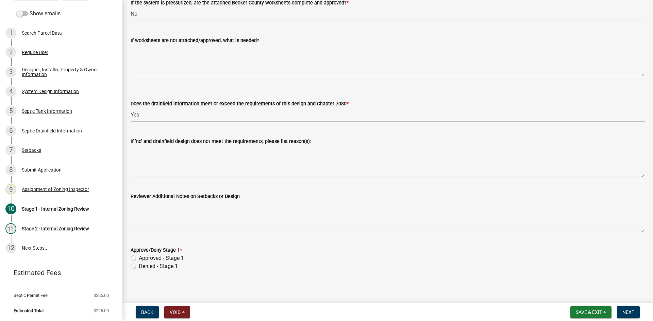
click at [139, 255] on label "Approved - Stage 1" at bounding box center [161, 258] width 45 height 8
click at [139, 255] on input "Approved - Stage 1" at bounding box center [141, 256] width 4 height 4
radio input "true"
click at [623, 315] on span "Next" at bounding box center [628, 312] width 12 height 5
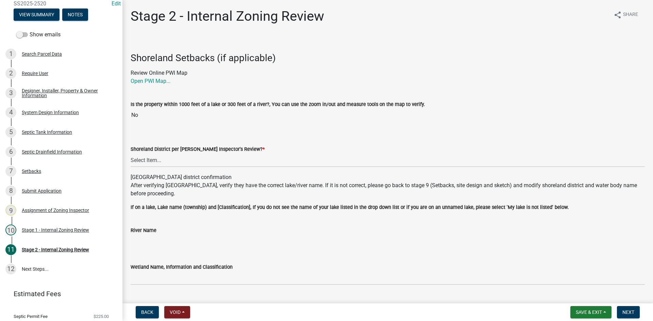
scroll to position [56, 0]
click at [580, 311] on span "Save & Exit" at bounding box center [589, 312] width 26 height 5
click at [578, 282] on button "Save" at bounding box center [584, 278] width 54 height 16
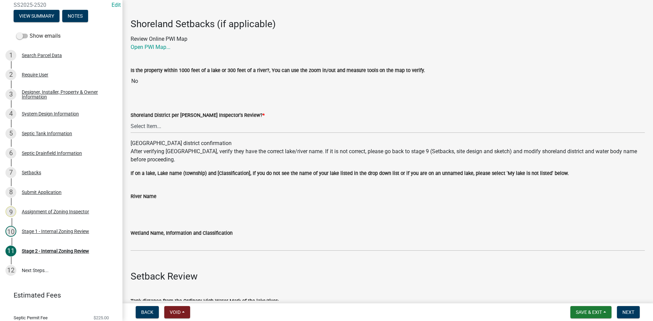
scroll to position [45, 0]
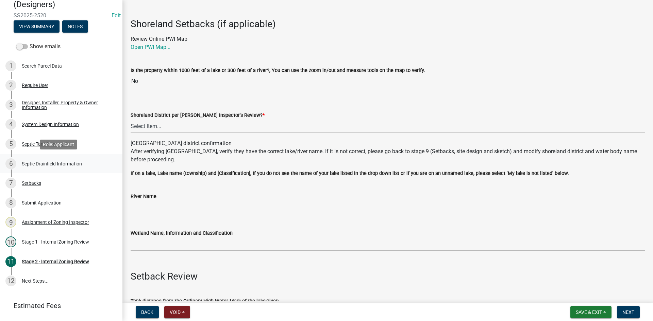
click at [54, 163] on div "Septic Drainfield Information" at bounding box center [52, 164] width 60 height 5
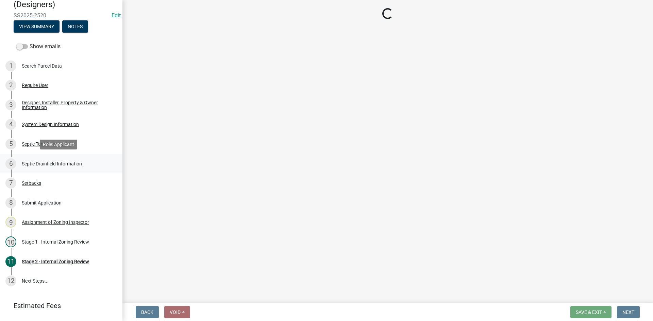
scroll to position [0, 0]
select select "aff5a67c-96fc-4cda-a582-7f2b3a4cd22a"
select select "8e987edc-9e69-430b-9b11-ad589d3299ec"
select select "dac4ac35-55b4-499a-b025-a1e3fbf96bb4"
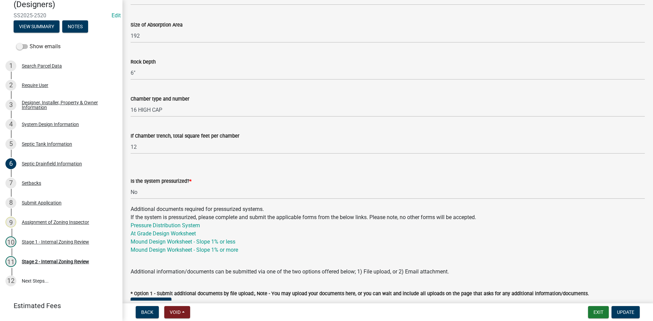
scroll to position [136, 0]
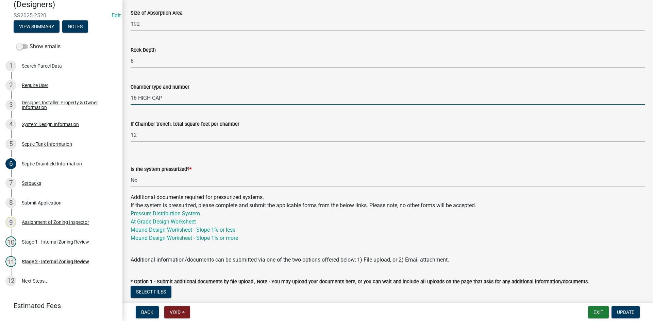
drag, startPoint x: 136, startPoint y: 99, endPoint x: 128, endPoint y: 100, distance: 8.9
click at [128, 100] on div "Chamber type and number 16 HIGH CAP" at bounding box center [387, 89] width 524 height 32
type input "17 HIGH CAP"
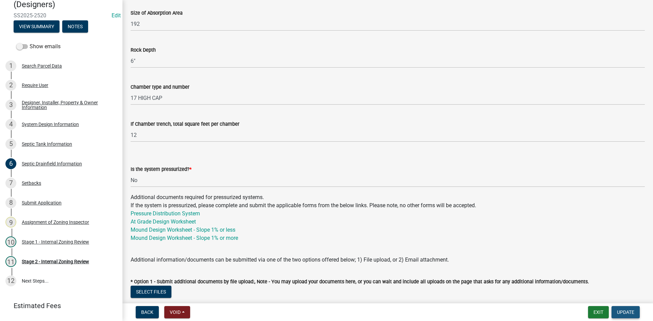
click at [633, 311] on span "Update" at bounding box center [625, 312] width 17 height 5
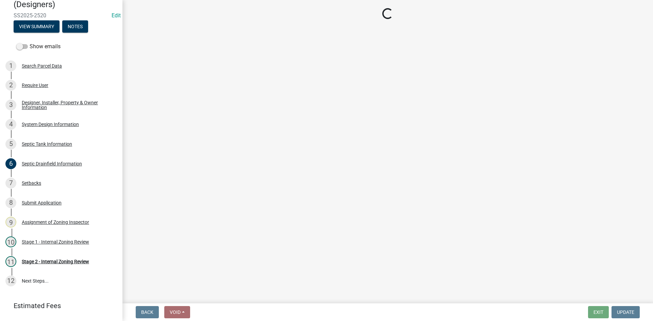
select select "49e49f1e-3b32-4342-8c2e-9cbd4919fe4d"
select select "ca07ae0a-7638-46ff-ada2-c67ca3524324"
select select "ec75a761-93b4-47c5-8535-fea253c32937"
select select "bcbb982e-a48c-4b4a-a83b-ed1363446a86"
select select "47a2a5dd-5977-4941-8e6f-09ff03cdfb75"
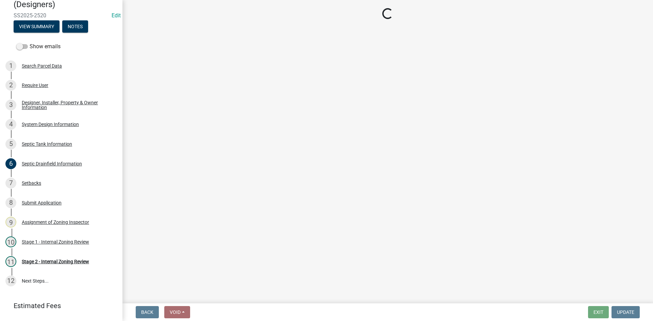
select select "3f07d53b-f129-45c8-90f2-315300c75b14"
select select "888a8260-2be6-47f2-a4de-b9f453a4d3bc"
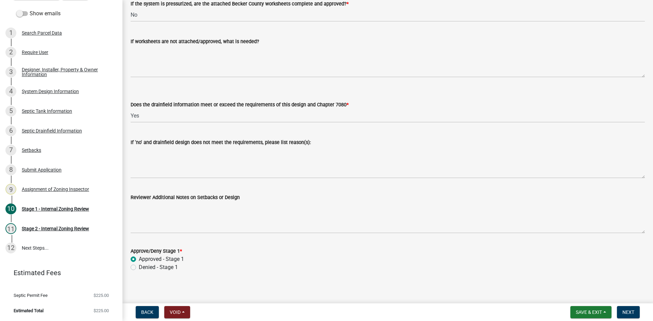
scroll to position [2571, 0]
click at [635, 312] on button "Next" at bounding box center [628, 312] width 23 height 12
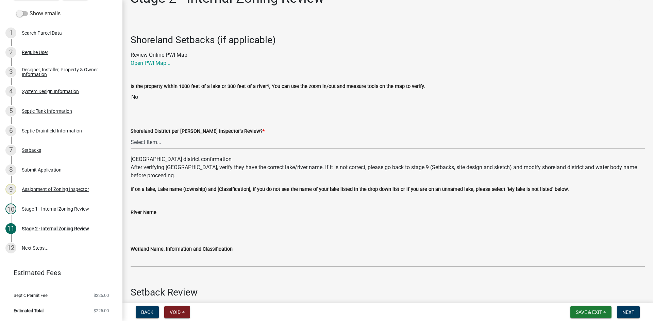
scroll to position [34, 0]
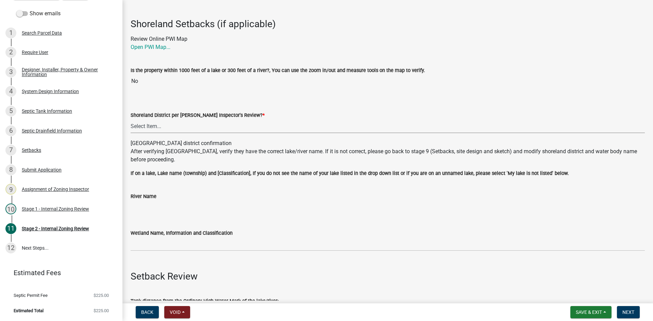
click at [155, 125] on select "Select Item... Yes No" at bounding box center [388, 126] width 514 height 14
click at [131, 119] on select "Select Item... Yes No" at bounding box center [388, 126] width 514 height 14
select select "6aff4bf5-f522-4fb2-96f1-02faf4b88fa3"
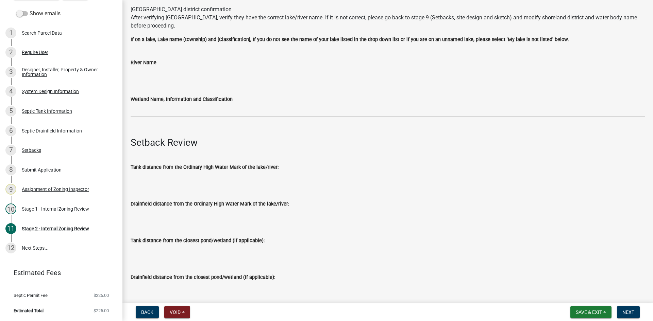
scroll to position [170, 0]
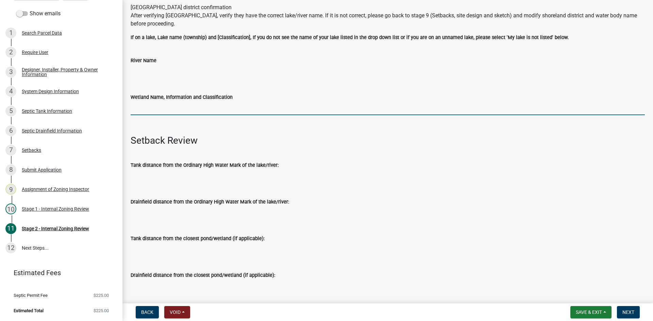
click at [161, 111] on input "Wetland Name, Information and Classification" at bounding box center [388, 108] width 514 height 14
type input "na"
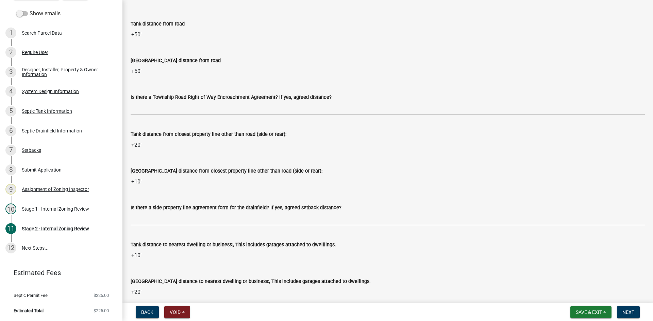
scroll to position [544, 0]
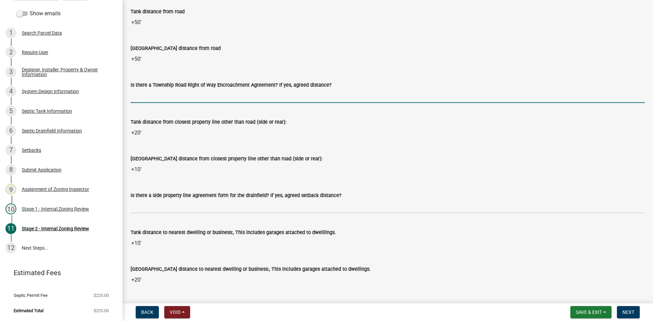
drag, startPoint x: 150, startPoint y: 99, endPoint x: 155, endPoint y: 104, distance: 7.0
click at [150, 99] on input "Is there a Township Road Right of Way Encroachment Agreement? If yes, agreed di…" at bounding box center [388, 96] width 514 height 14
type input "na"
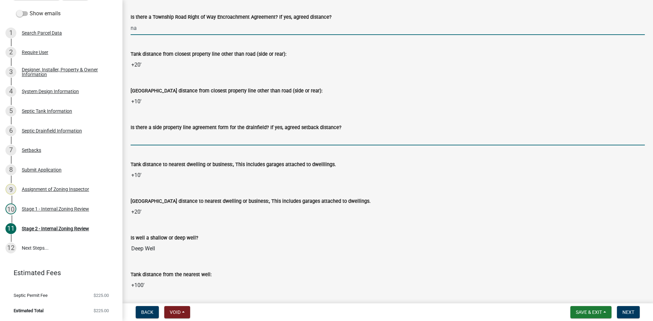
click at [168, 133] on input "Is there a side property line agreement form for the drainfield? If yes, agreed…" at bounding box center [388, 139] width 514 height 14
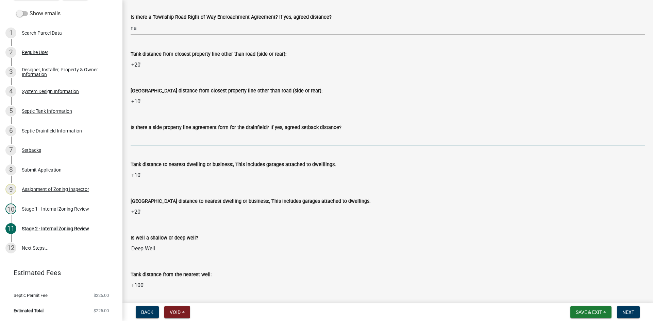
type input "na"
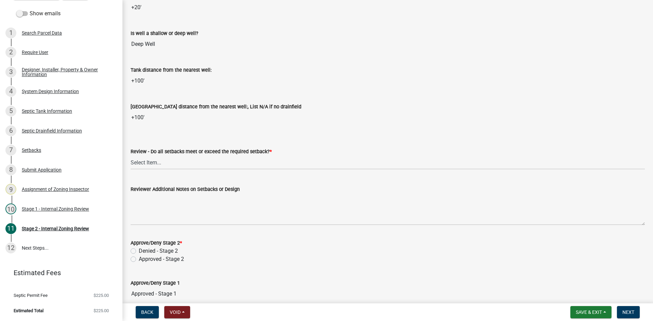
scroll to position [850, 0]
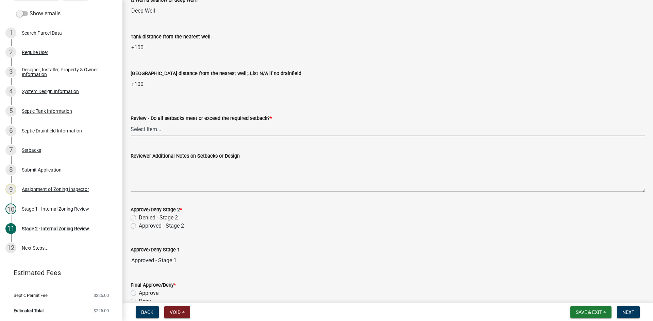
click at [155, 132] on select "Select Item... Yes No N/A" at bounding box center [388, 129] width 514 height 14
click at [131, 122] on select "Select Item... Yes No N/A" at bounding box center [388, 129] width 514 height 14
select select "1ad81be4-5d59-46bf-8b7b-d7c0f20ad891"
click at [139, 225] on label "Approved - Stage 2" at bounding box center [161, 226] width 45 height 8
click at [139, 225] on input "Approved - Stage 2" at bounding box center [141, 224] width 4 height 4
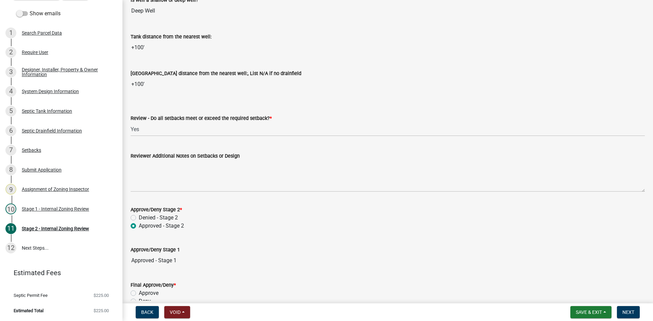
radio input "true"
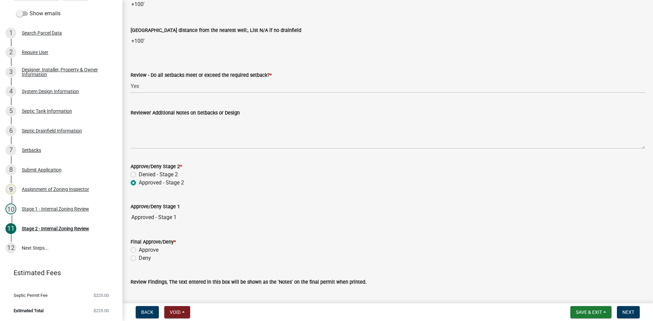
scroll to position [942, 0]
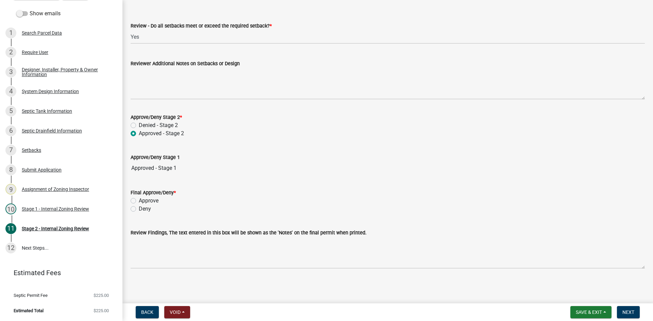
click at [139, 201] on label "Approve" at bounding box center [149, 201] width 20 height 8
click at [139, 201] on input "Approve" at bounding box center [141, 199] width 4 height 4
radio input "true"
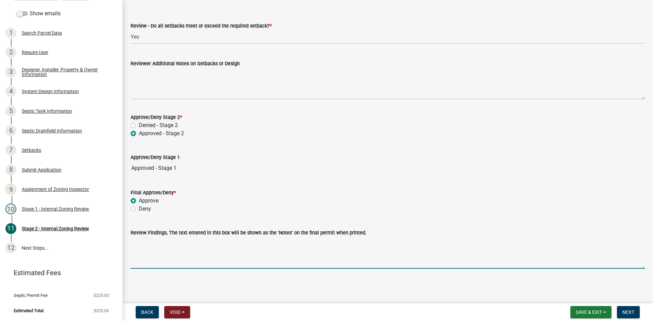
click at [164, 249] on textarea "Review Findings, The text entered in this box will be shown as the 'Notes' on t…" at bounding box center [388, 253] width 514 height 32
click at [200, 243] on textarea "self install 17 hcap q4 infiltator" at bounding box center [388, 253] width 514 height 32
type textarea "self install 17 hcap q4 infiltrators"
click at [637, 313] on button "Next" at bounding box center [628, 312] width 23 height 12
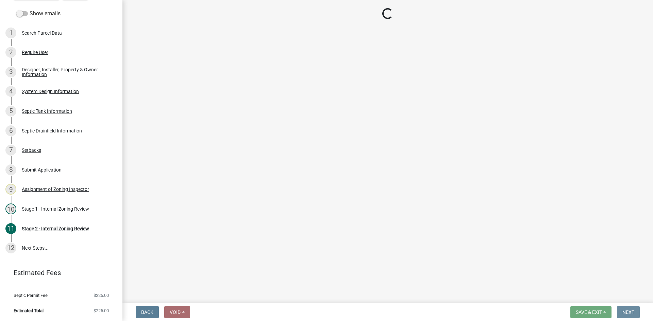
scroll to position [0, 0]
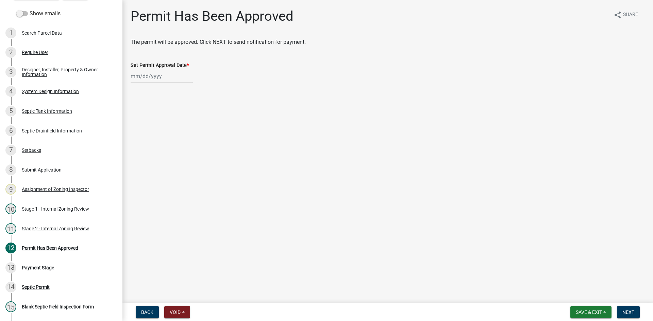
click at [156, 78] on div at bounding box center [162, 76] width 62 height 14
select select "9"
select select "2025"
click at [168, 145] on div "25" at bounding box center [170, 145] width 11 height 11
type input "[DATE]"
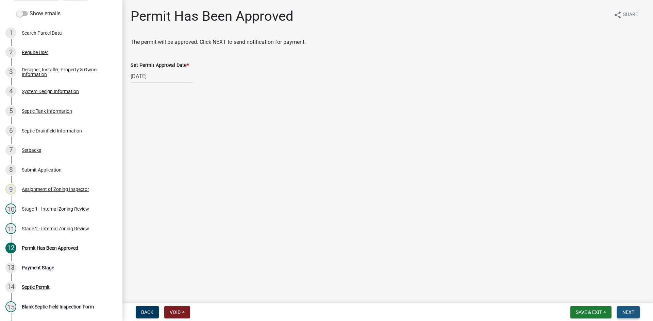
click at [631, 315] on span "Next" at bounding box center [628, 312] width 12 height 5
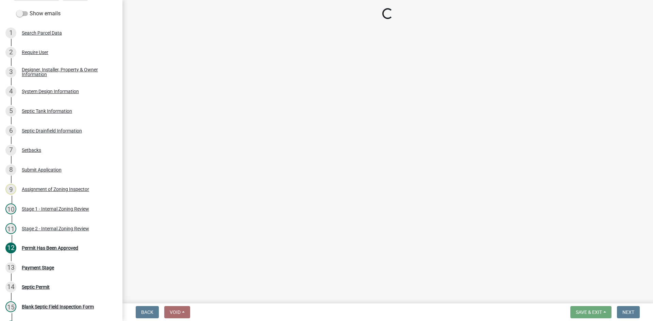
select select "3: 3"
